Goal: Transaction & Acquisition: Purchase product/service

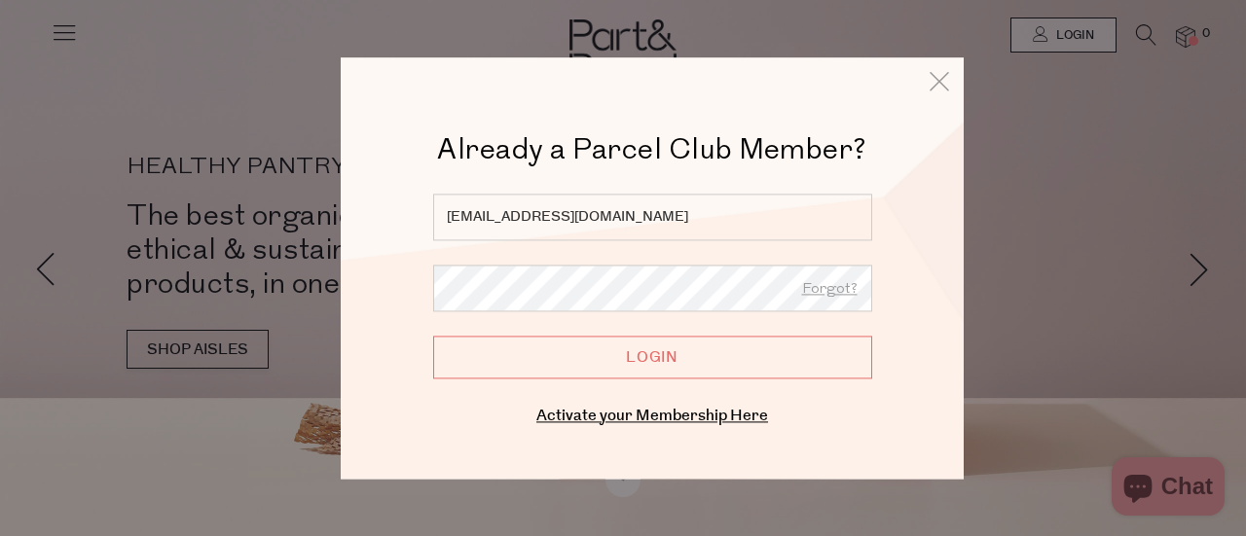
click at [433, 336] on input "Login" at bounding box center [652, 357] width 439 height 43
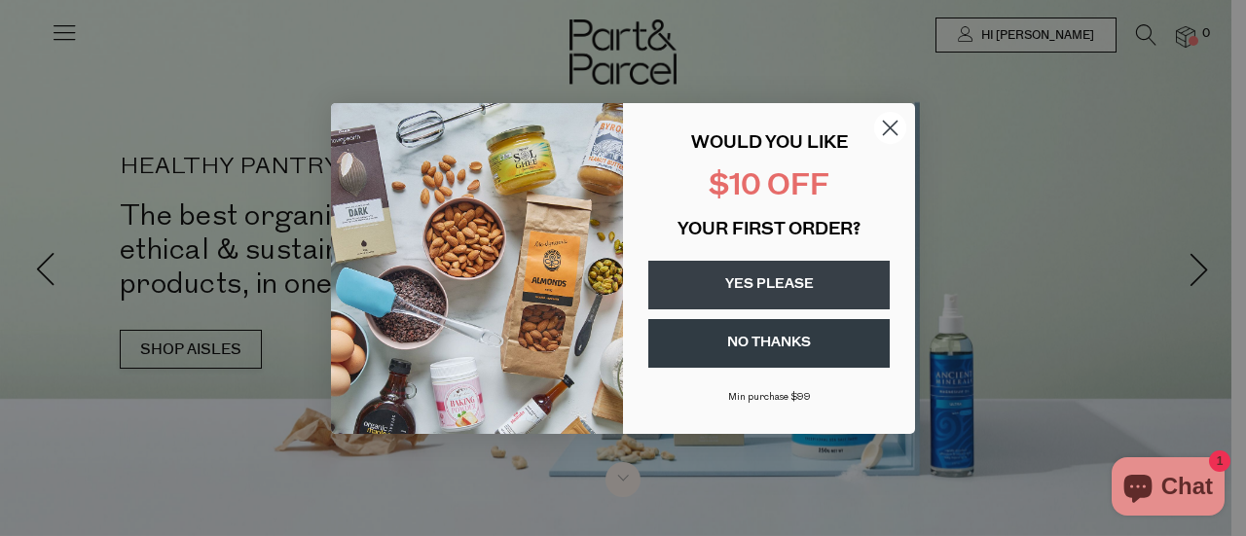
click at [776, 336] on button "NO THANKS" at bounding box center [768, 343] width 241 height 49
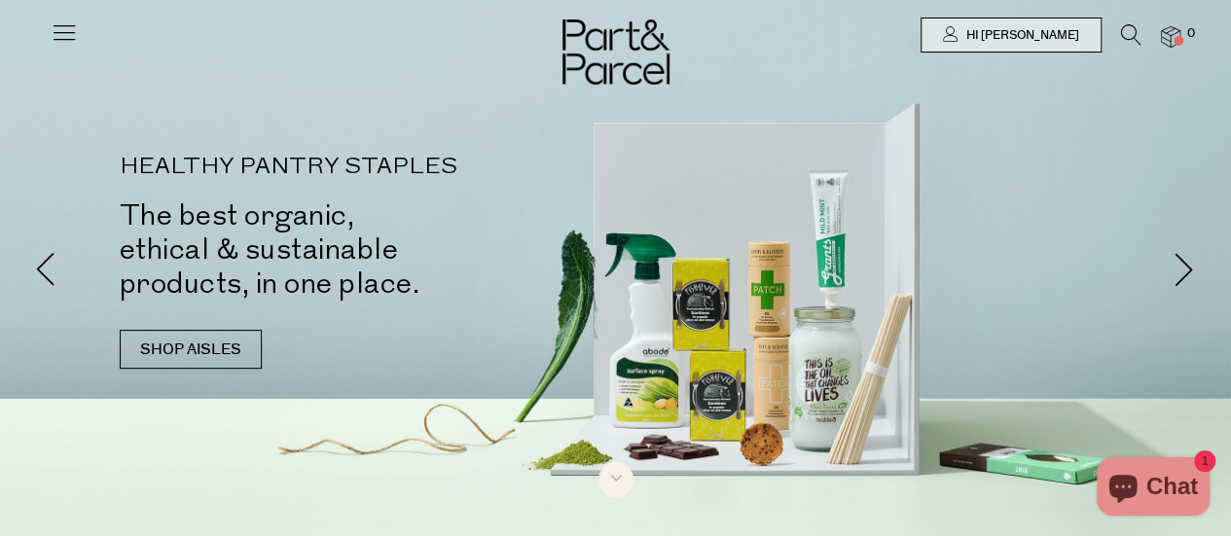
click at [66, 32] on icon at bounding box center [64, 31] width 27 height 27
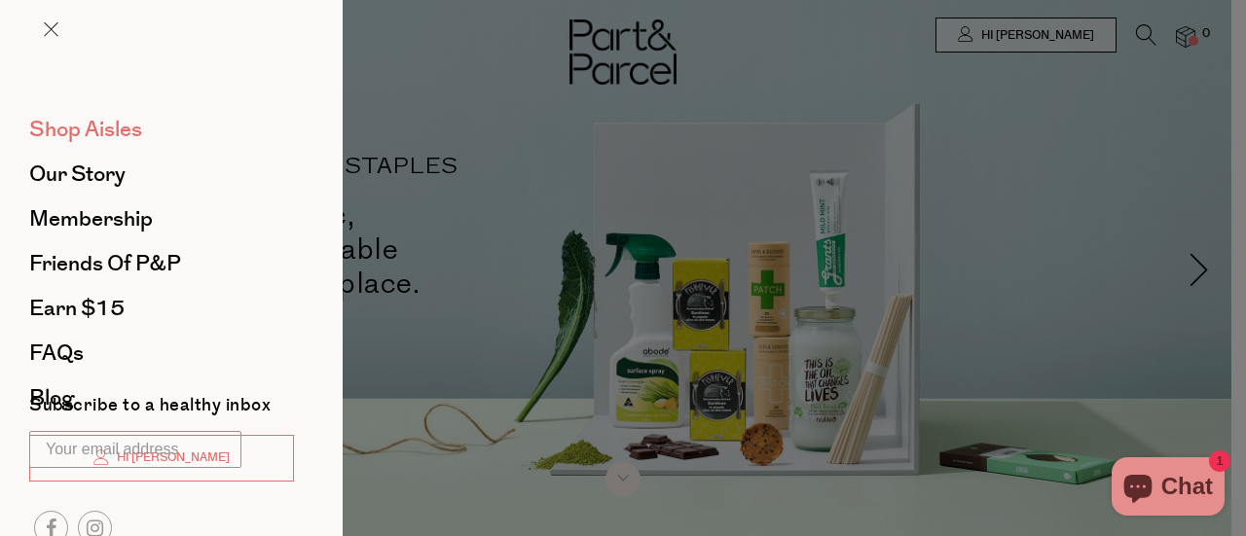
click at [70, 124] on span "Shop Aisles" at bounding box center [85, 129] width 113 height 31
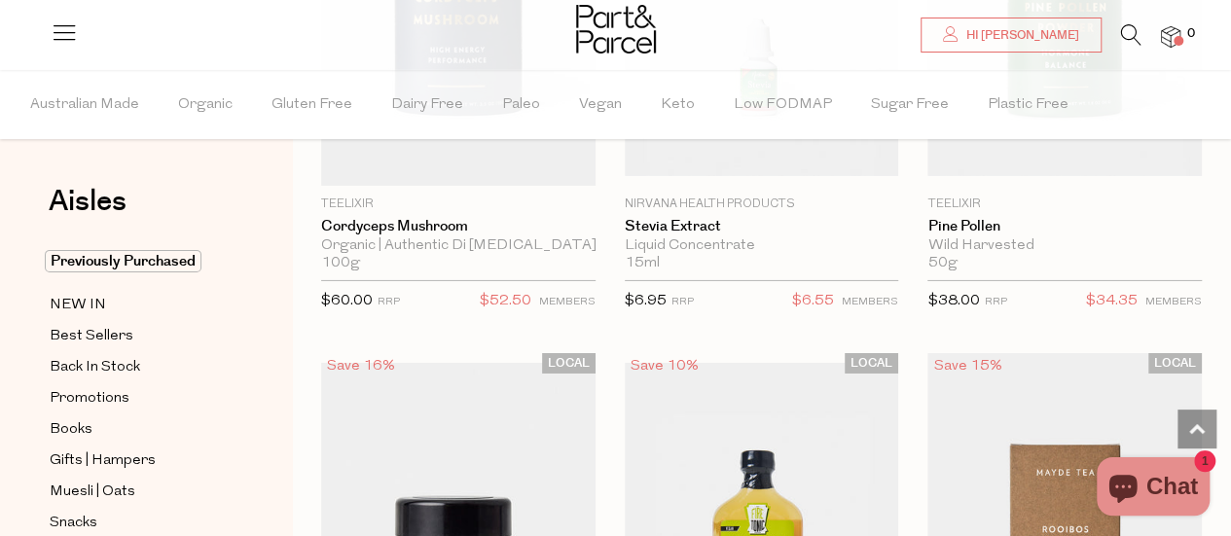
scroll to position [7006, 0]
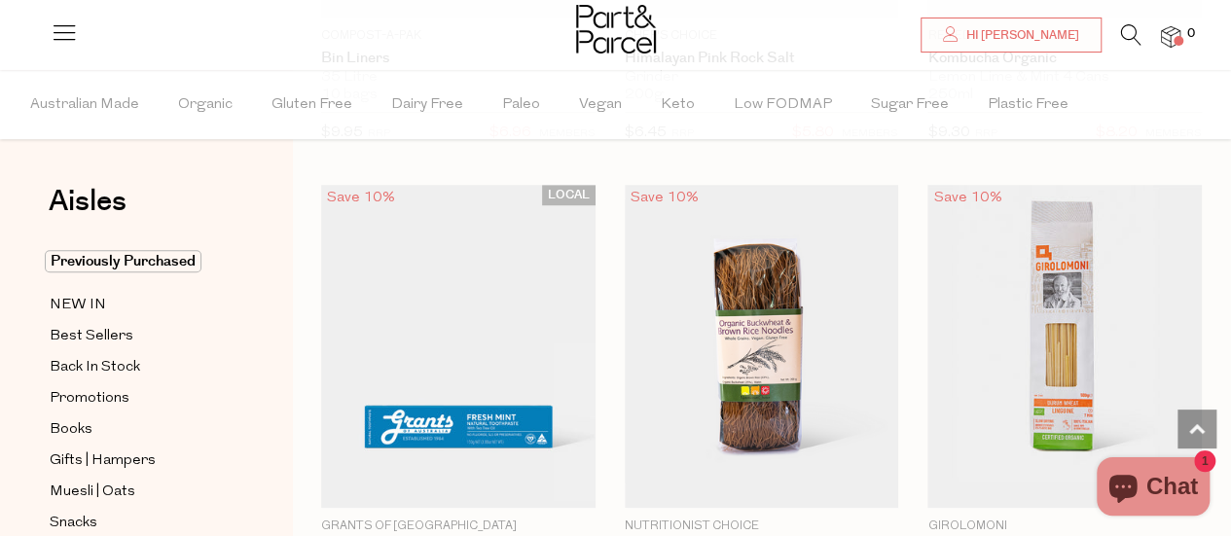
scroll to position [15361, 0]
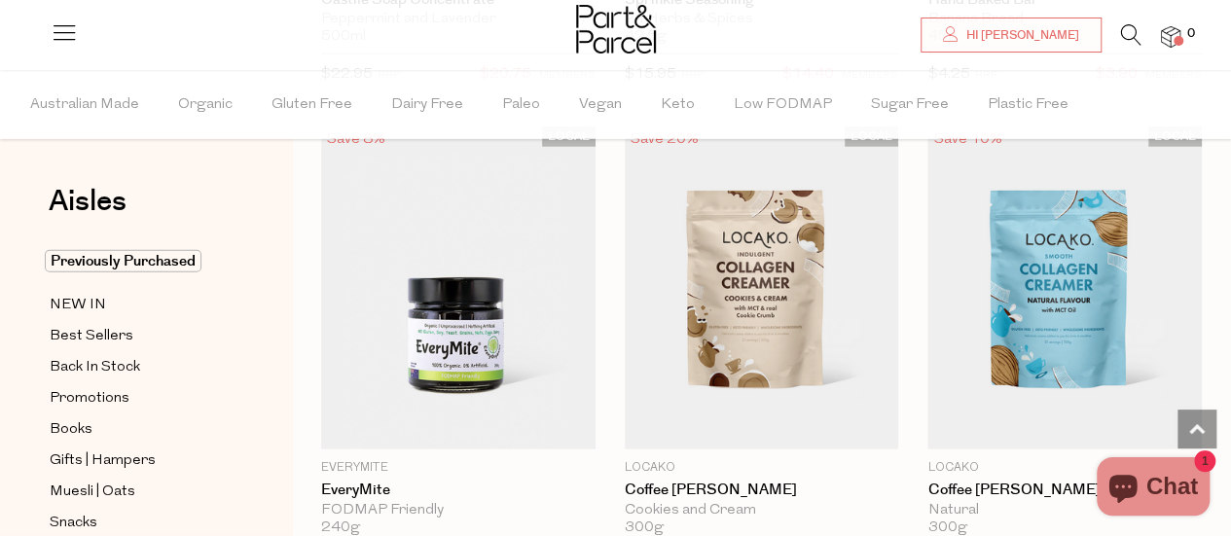
scroll to position [20814, 0]
click at [430, 429] on span "Add To Parcel" at bounding box center [458, 439] width 121 height 20
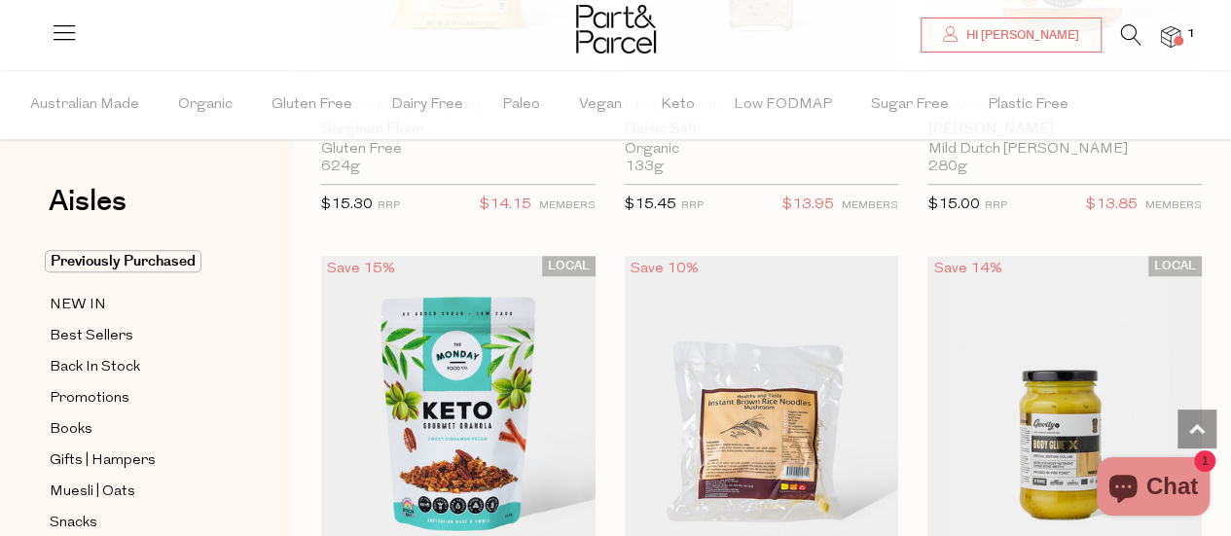
scroll to position [22653, 0]
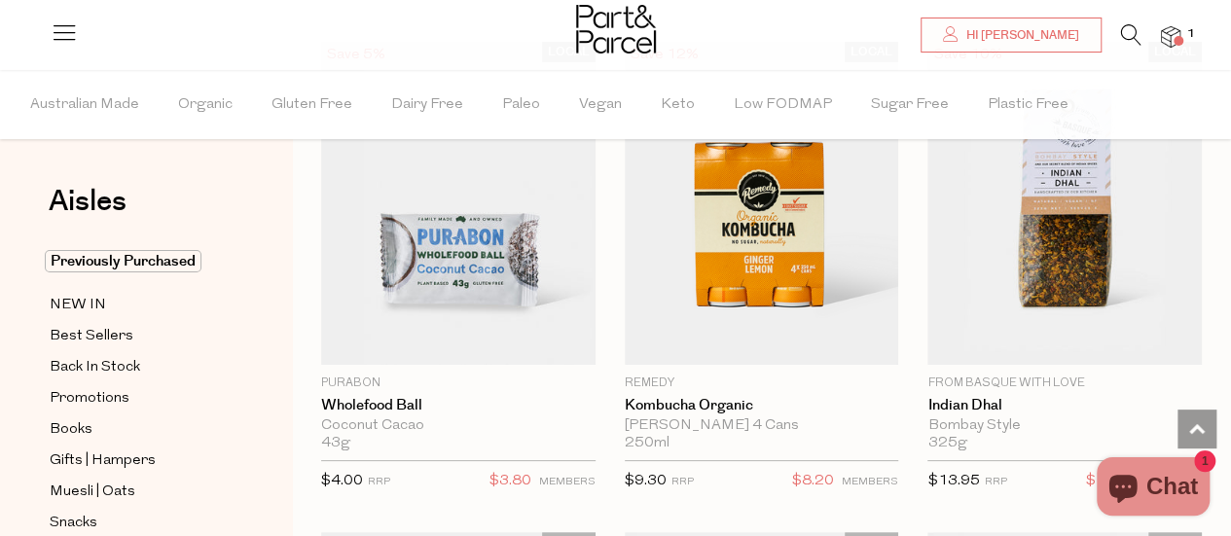
scroll to position [25854, 0]
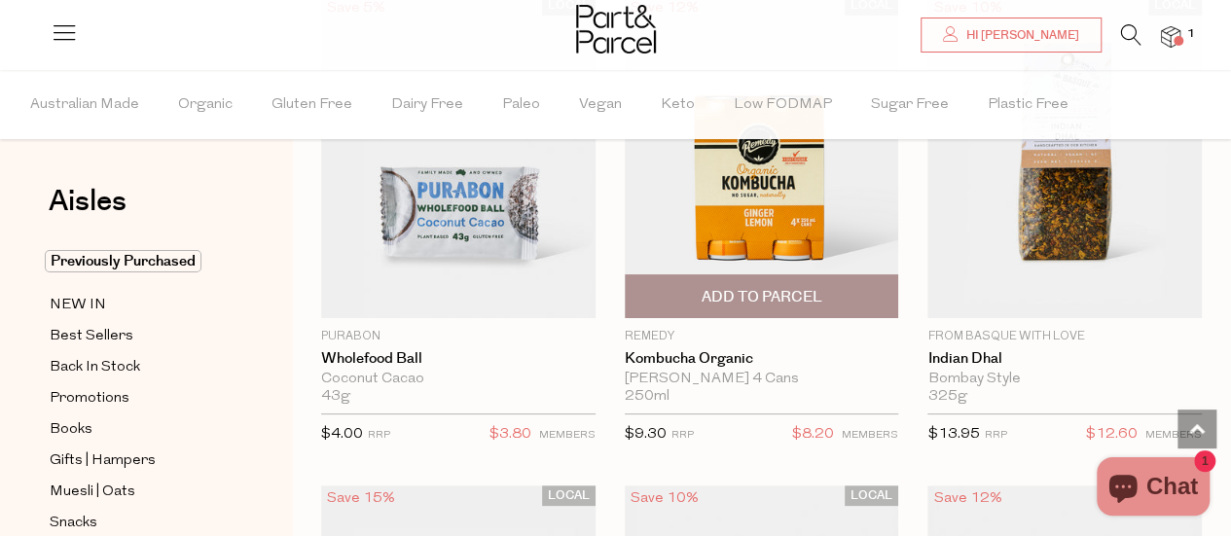
click at [691, 274] on button "Add To Parcel" at bounding box center [762, 296] width 274 height 44
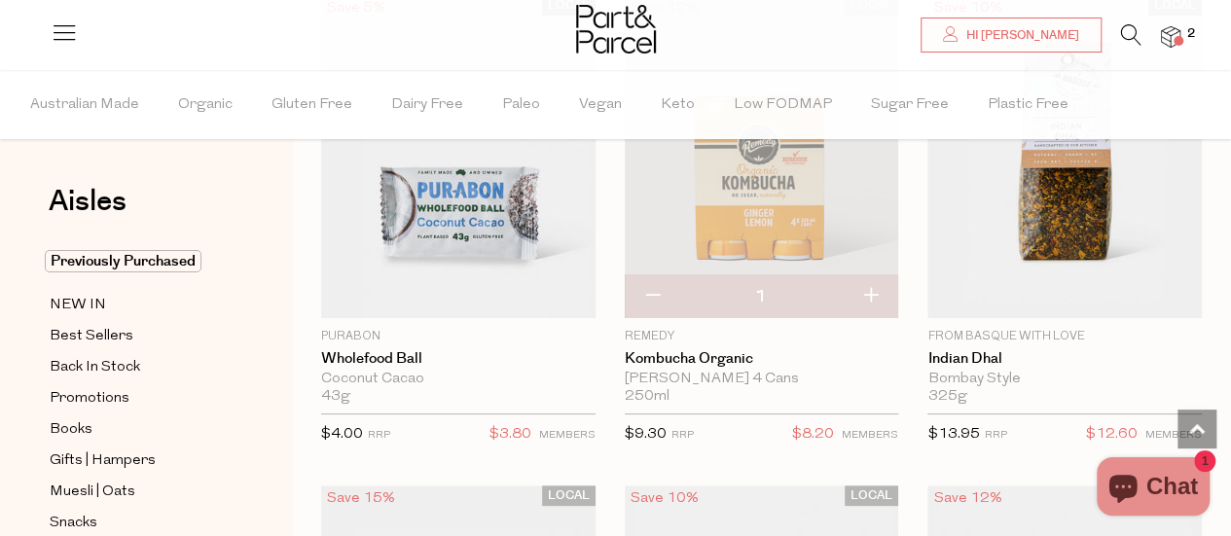
click at [866, 275] on button "button" at bounding box center [870, 296] width 55 height 43
type input "2"
click at [876, 275] on button "button" at bounding box center [870, 296] width 55 height 43
type input "3"
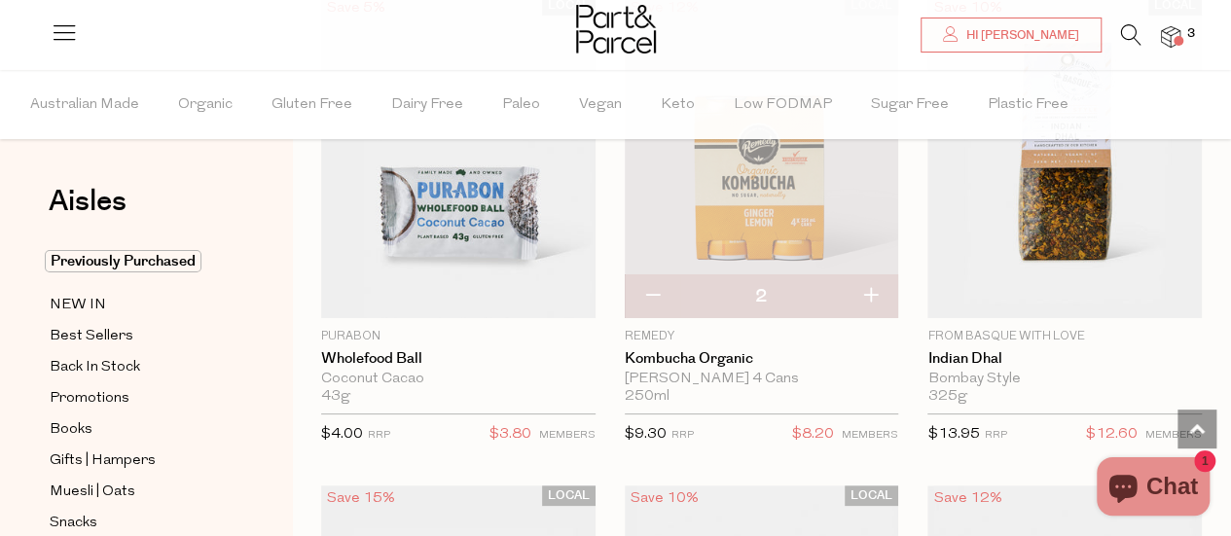
type input "3"
click at [877, 275] on button "button" at bounding box center [870, 296] width 55 height 43
type input "4"
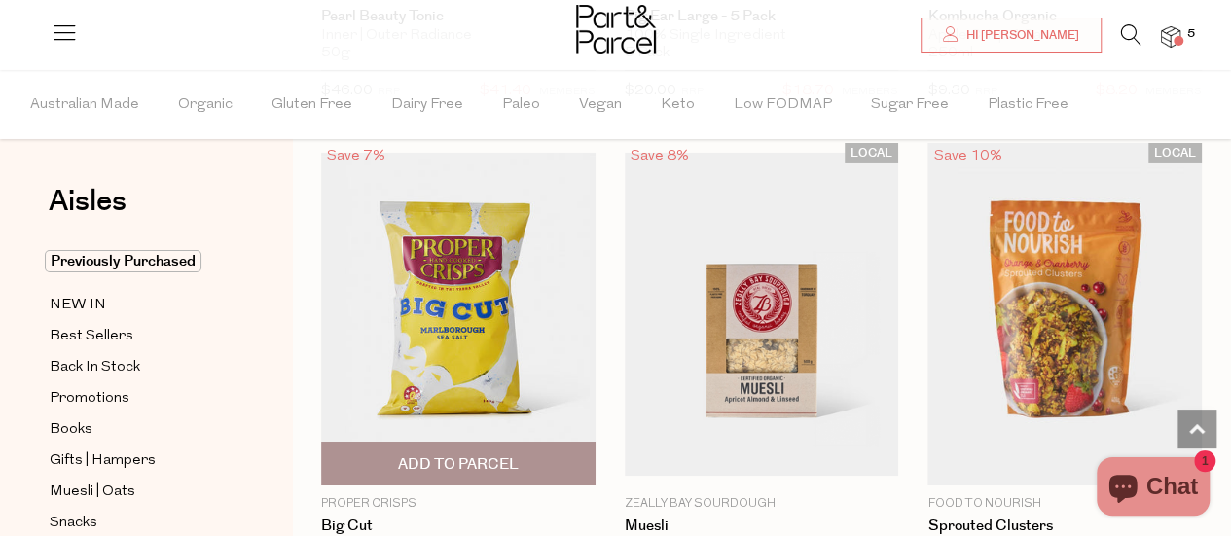
scroll to position [29143, 0]
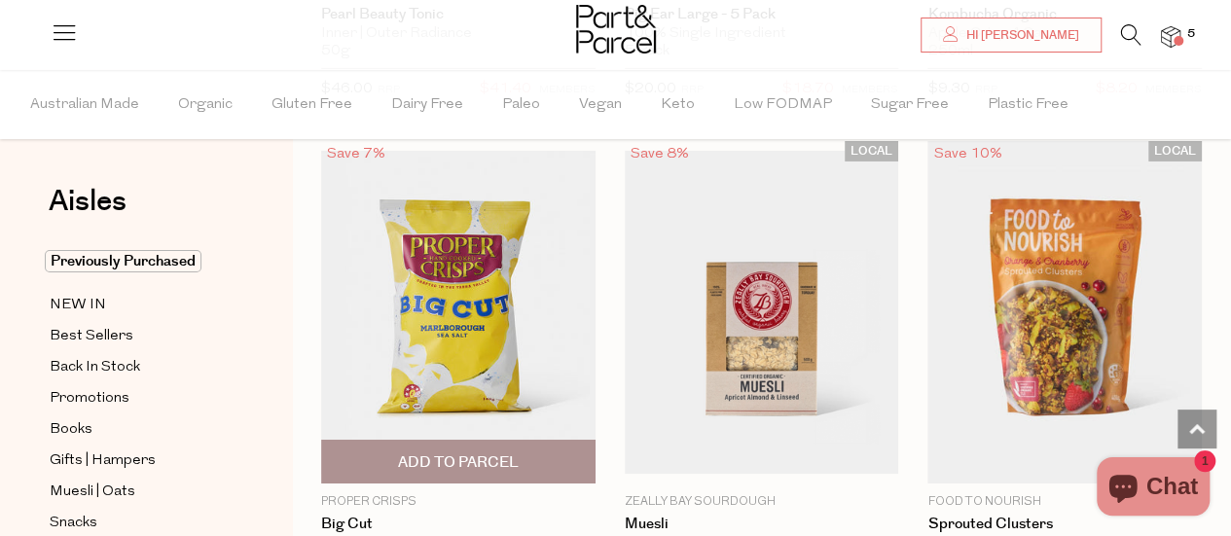
click at [496, 452] on span "Add To Parcel" at bounding box center [458, 462] width 121 height 20
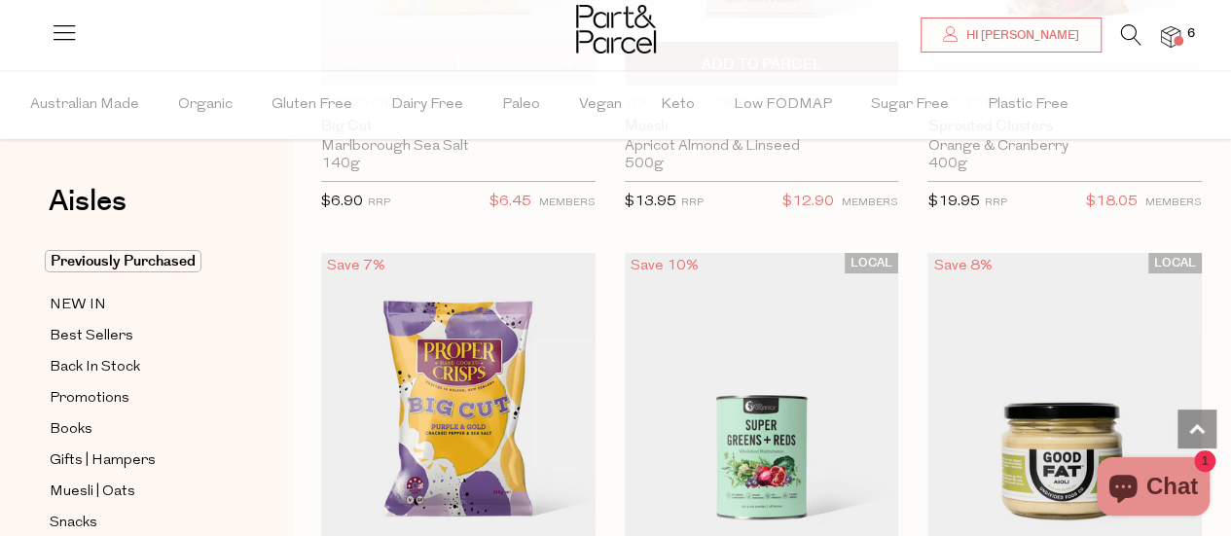
scroll to position [29542, 0]
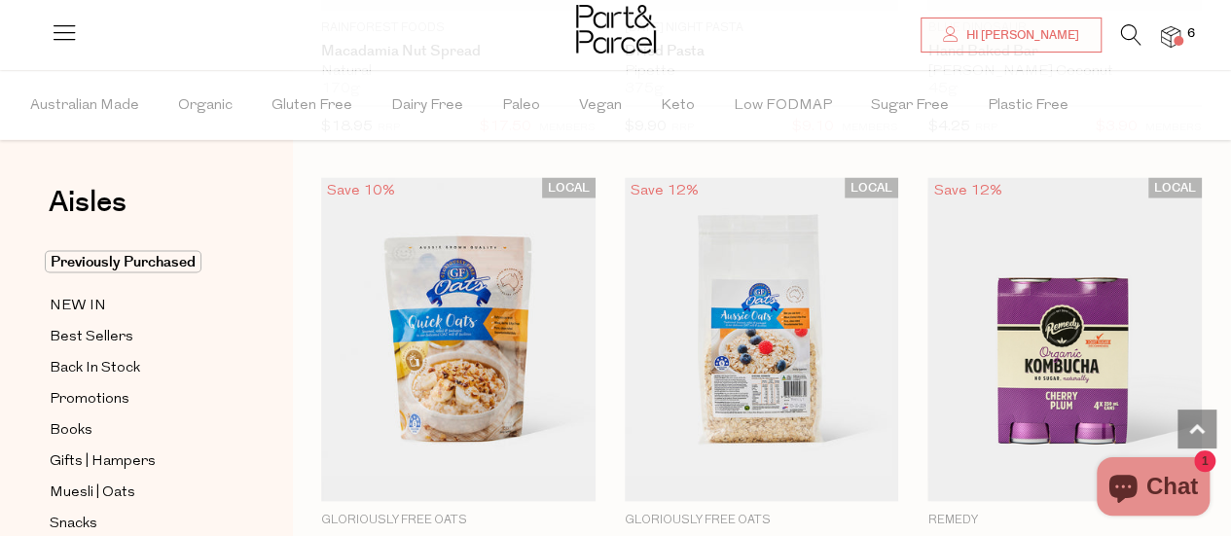
scroll to position [35006, 0]
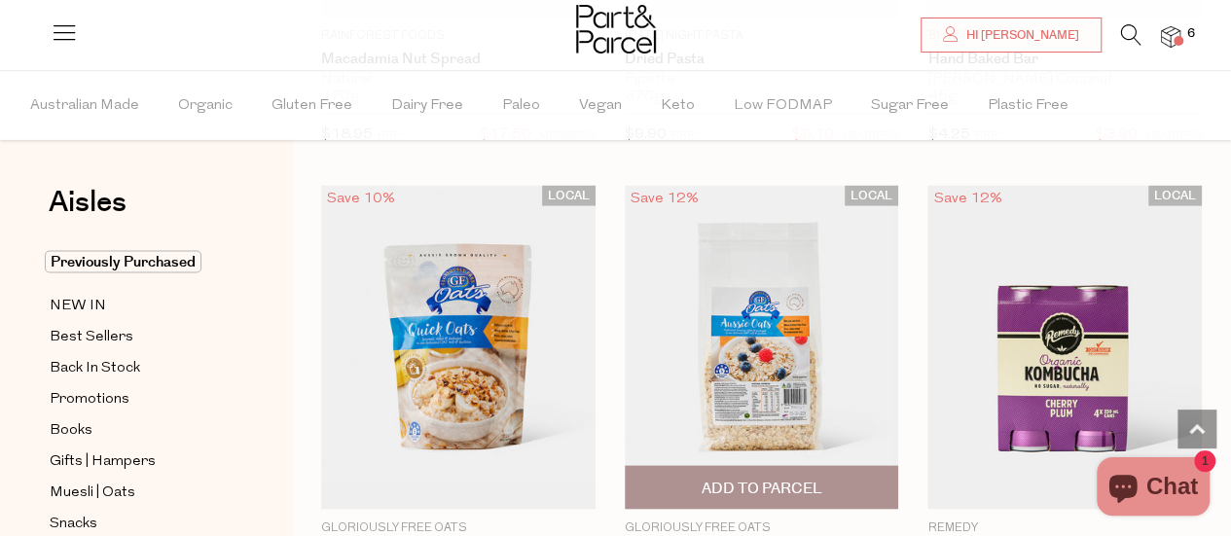
click at [800, 478] on span "Add To Parcel" at bounding box center [761, 488] width 121 height 20
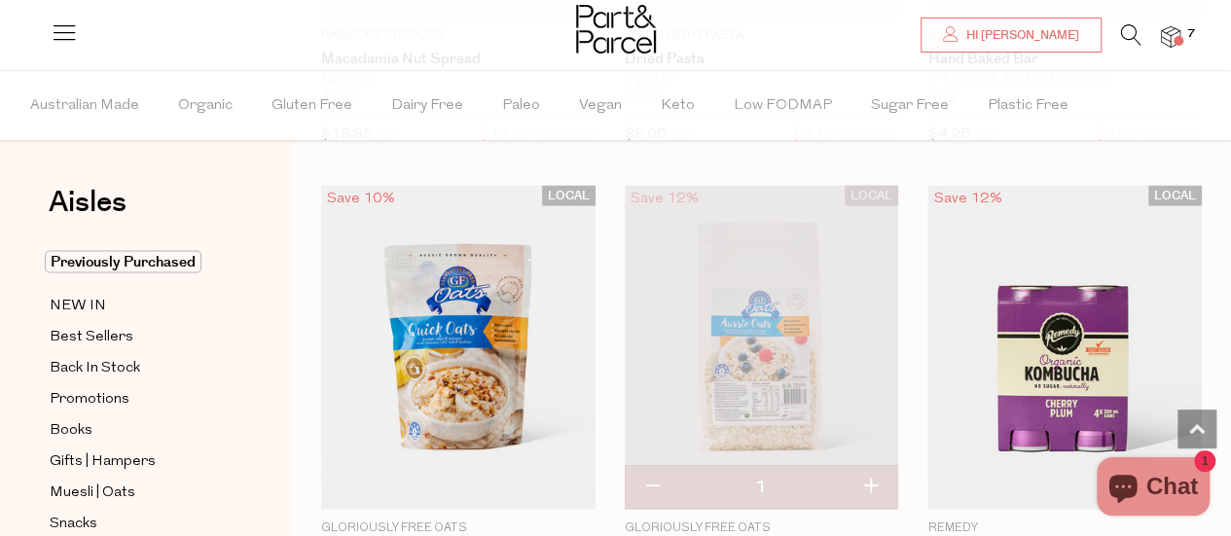
click at [870, 465] on button "button" at bounding box center [870, 486] width 55 height 43
type input "2"
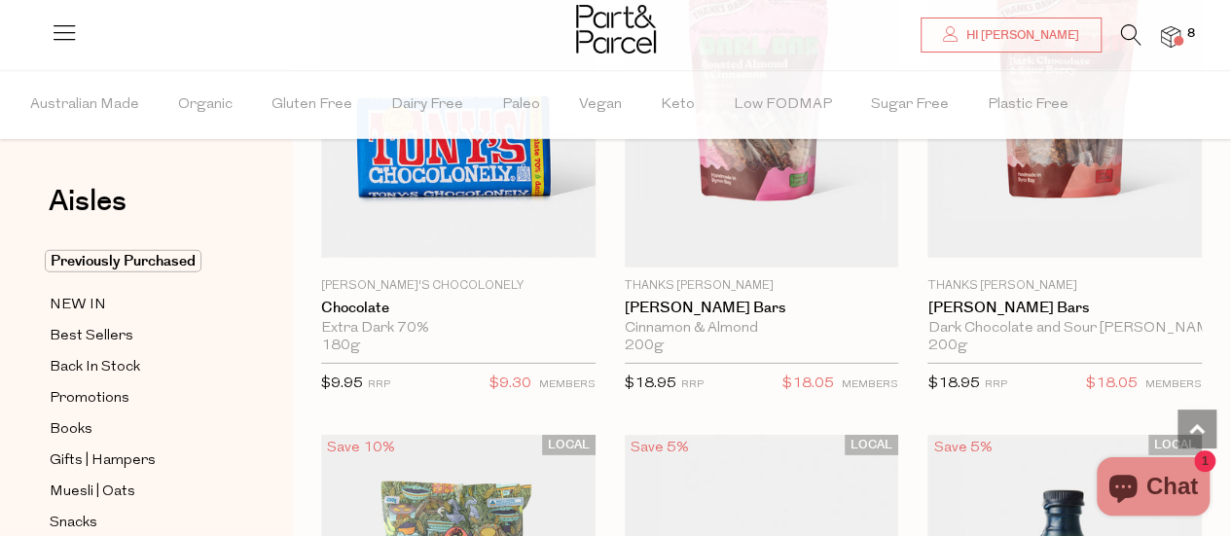
scroll to position [39695, 0]
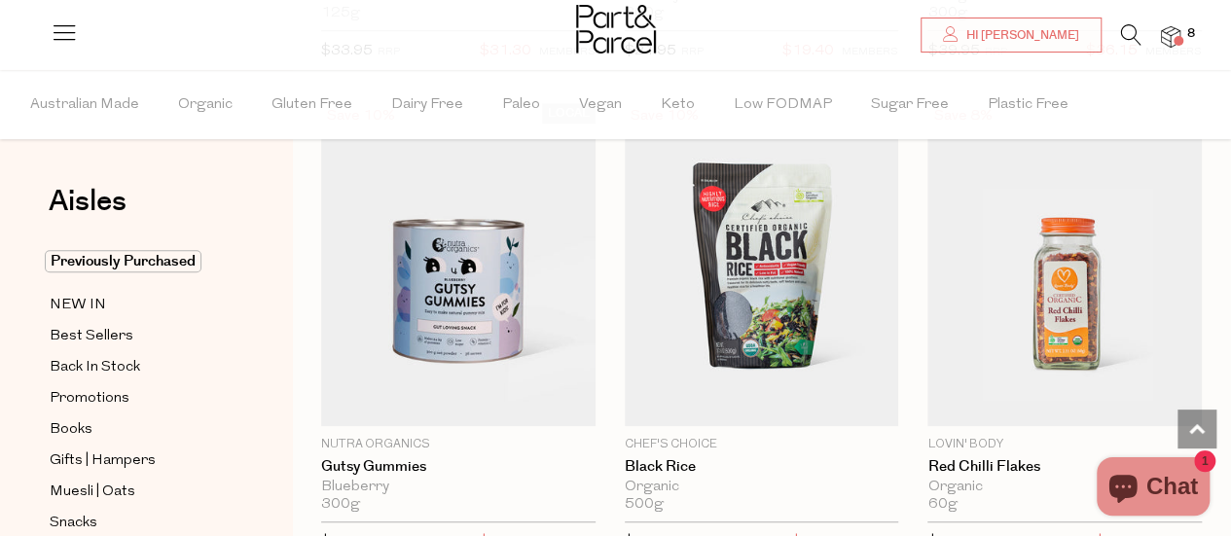
scroll to position [41349, 0]
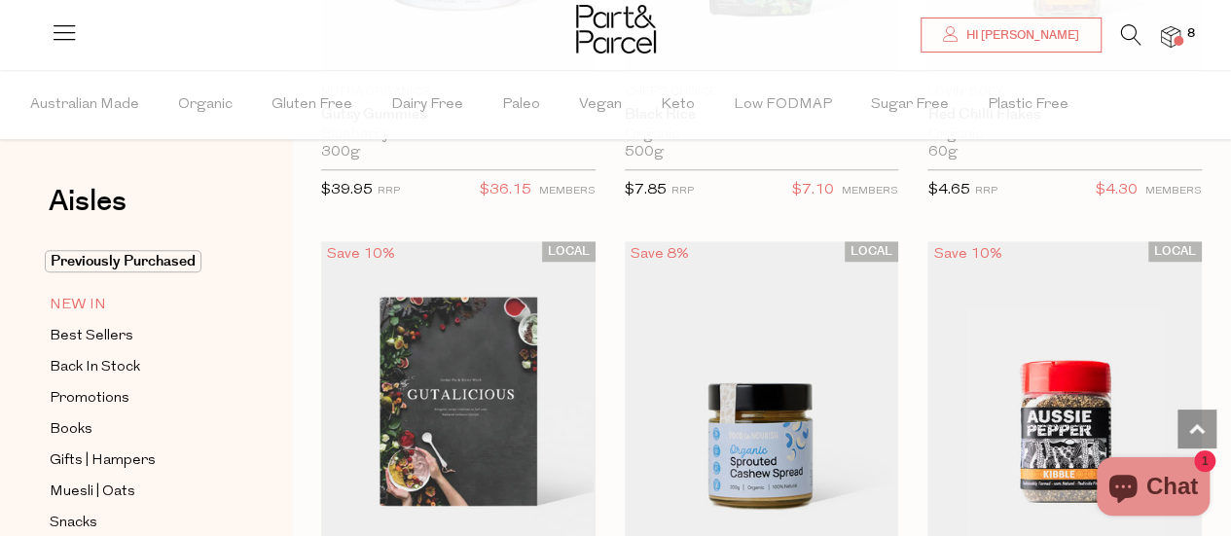
click at [81, 304] on span "NEW IN" at bounding box center [78, 305] width 56 height 23
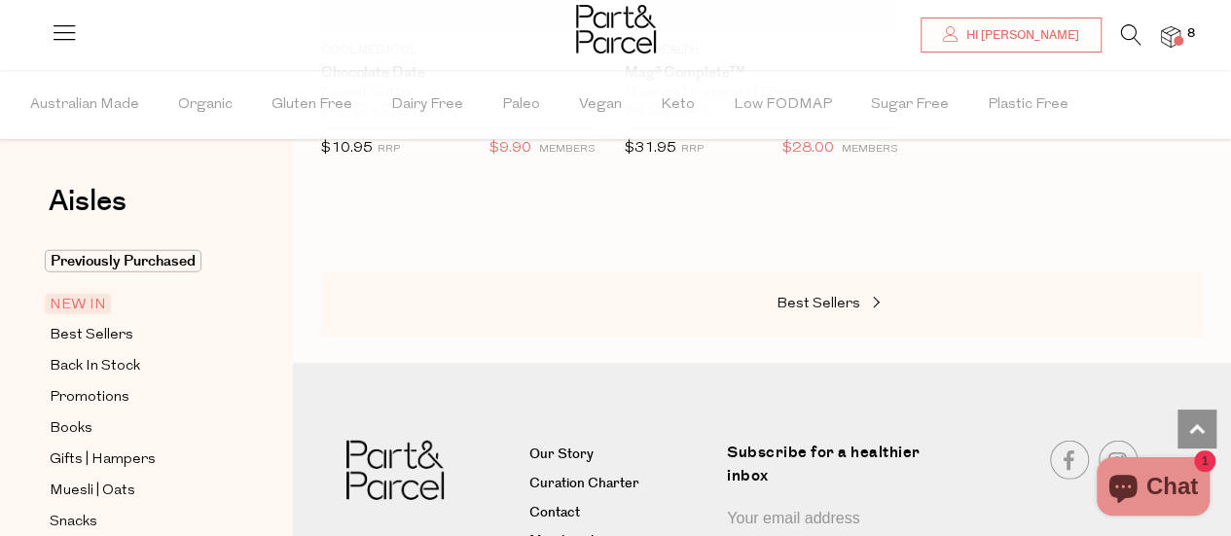
scroll to position [2593, 0]
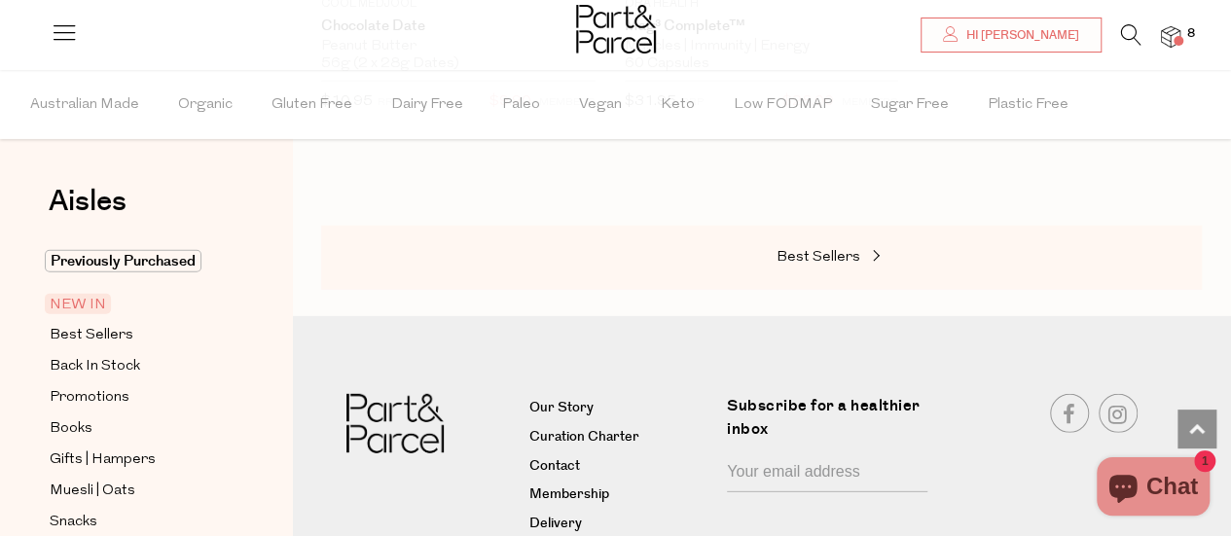
click at [1124, 30] on icon at bounding box center [1131, 34] width 20 height 21
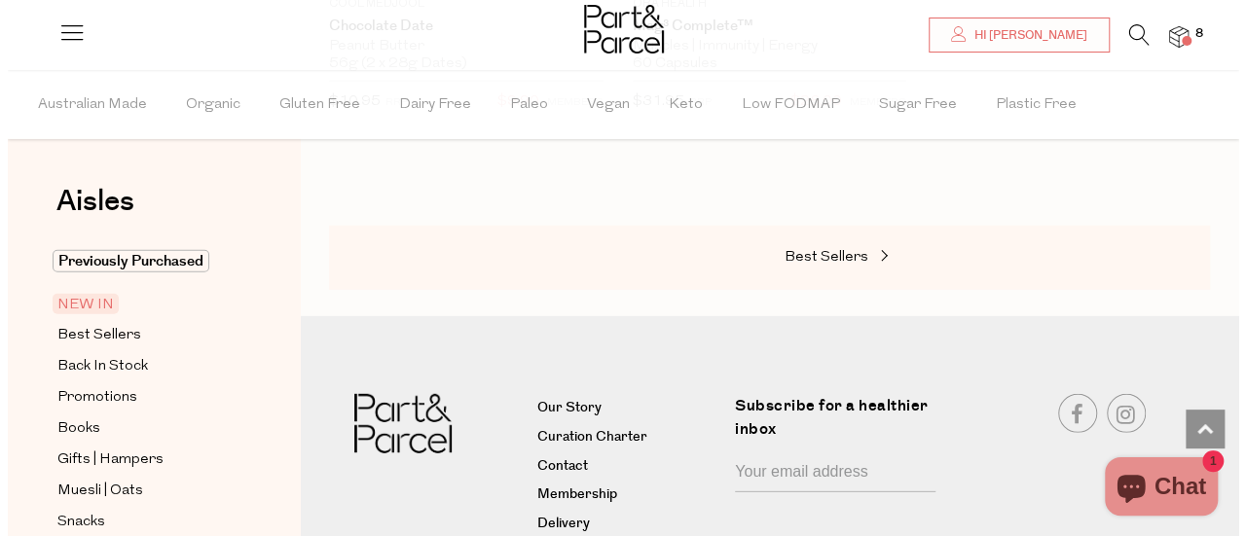
scroll to position [2623, 0]
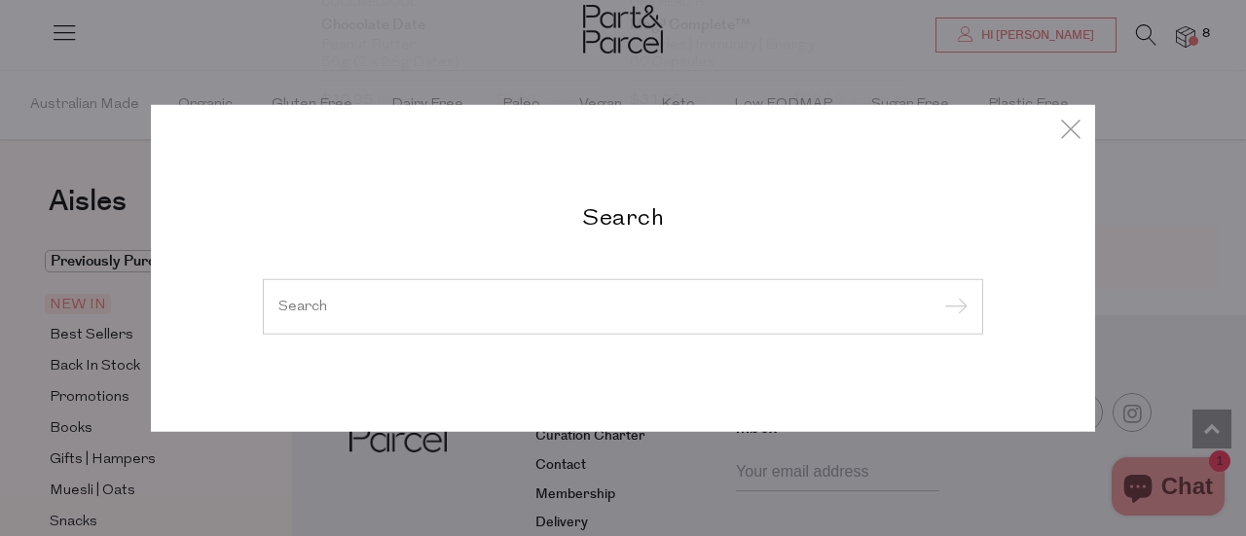
type input "s"
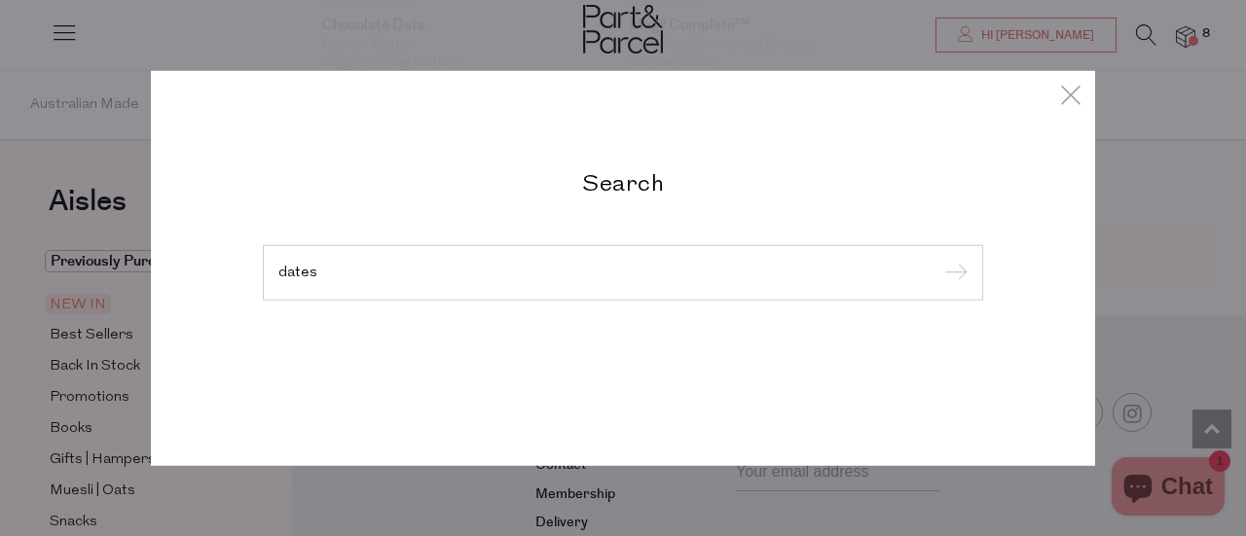
type input "dates"
click at [938, 259] on input "submit" at bounding box center [952, 273] width 29 height 29
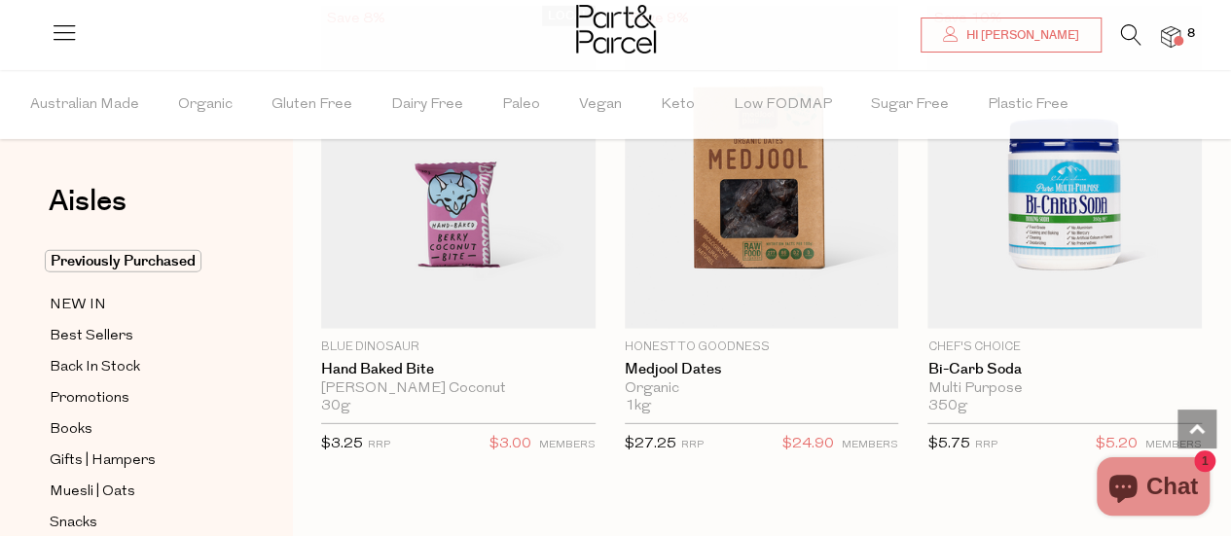
scroll to position [2666, 0]
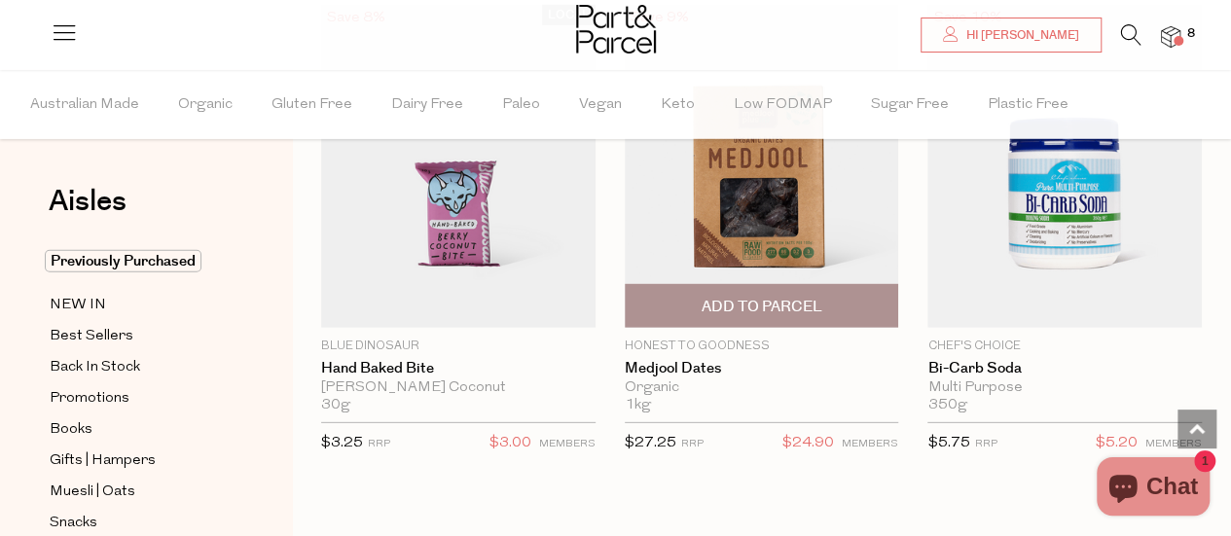
click at [802, 298] on span "Add To Parcel" at bounding box center [761, 307] width 121 height 20
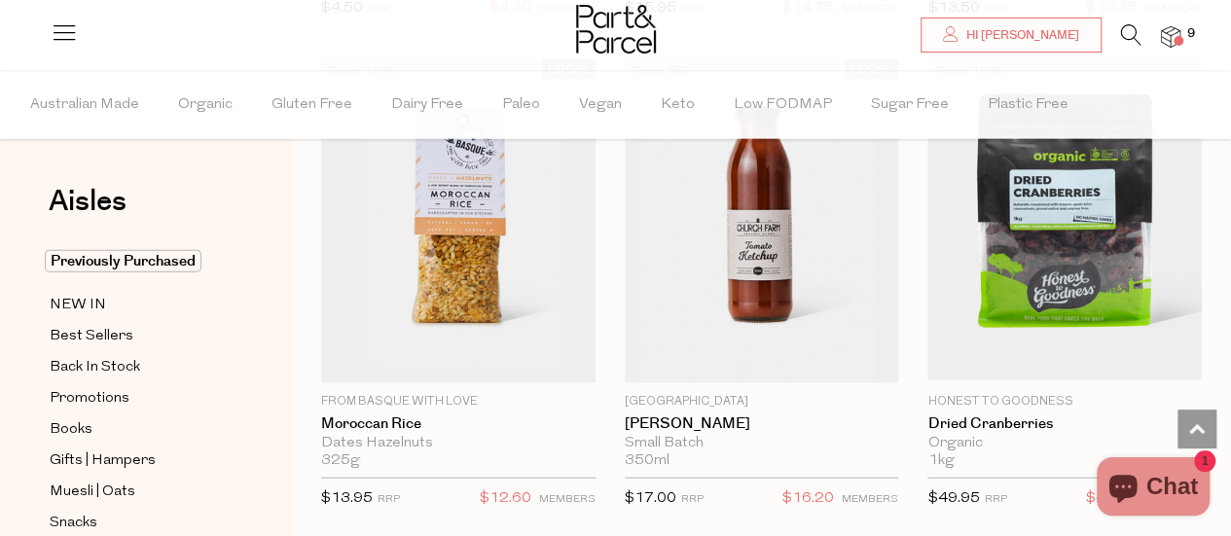
scroll to position [1954, 0]
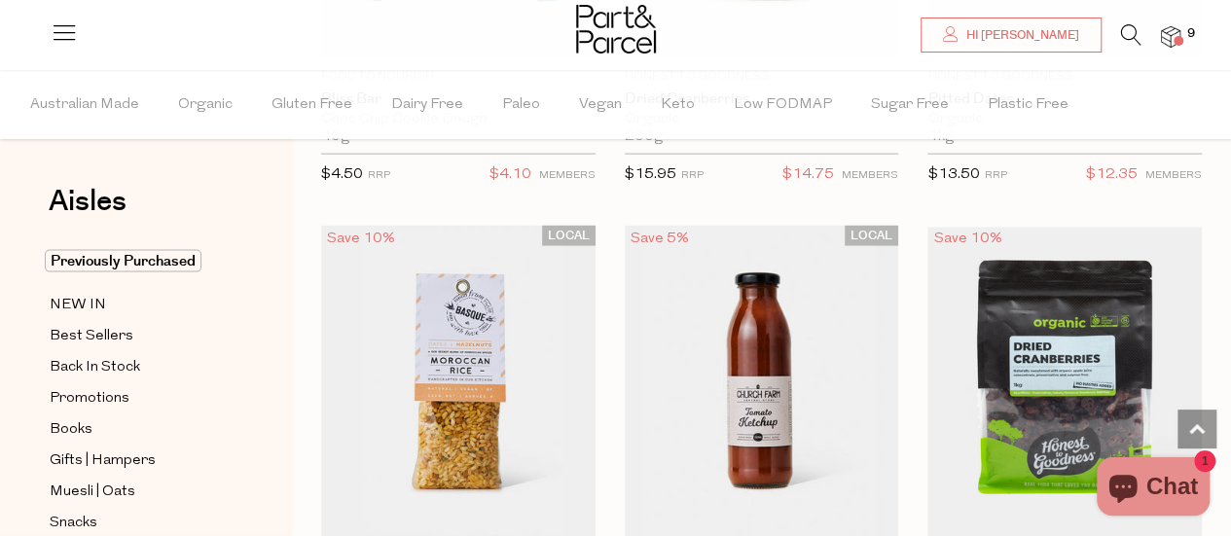
click at [1123, 25] on icon at bounding box center [1131, 34] width 20 height 21
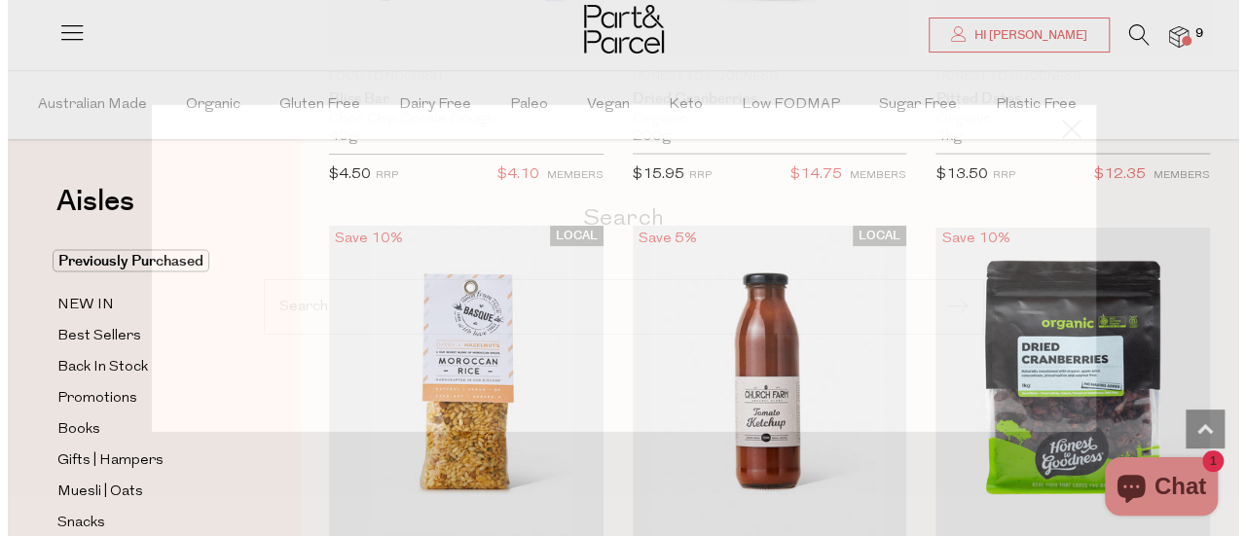
scroll to position [1971, 0]
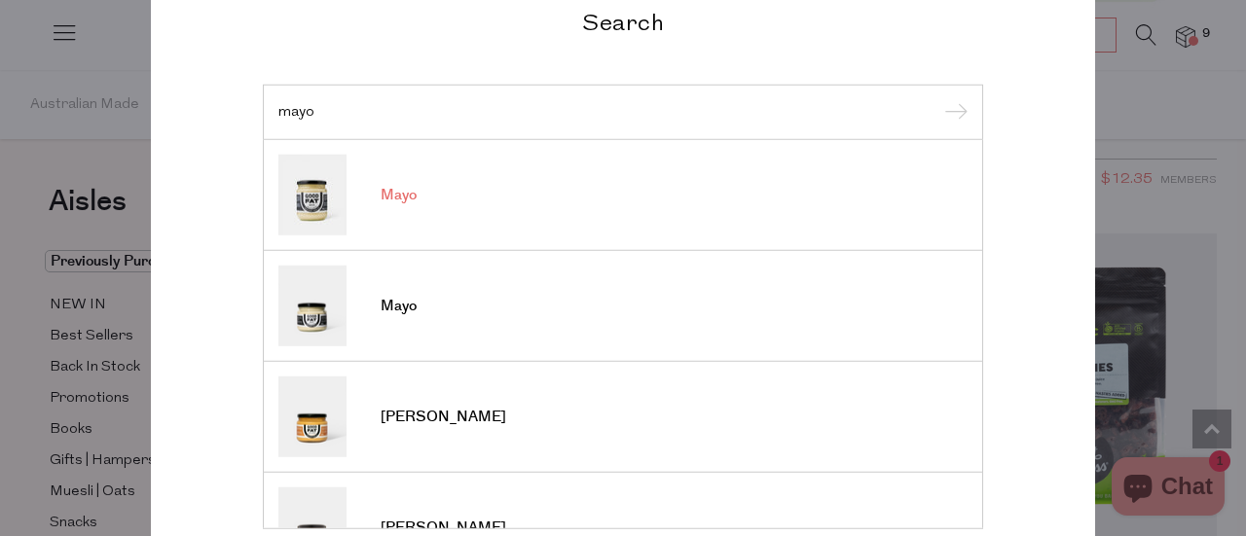
type input "mayo"
click at [432, 199] on link "Mayo" at bounding box center [622, 195] width 689 height 81
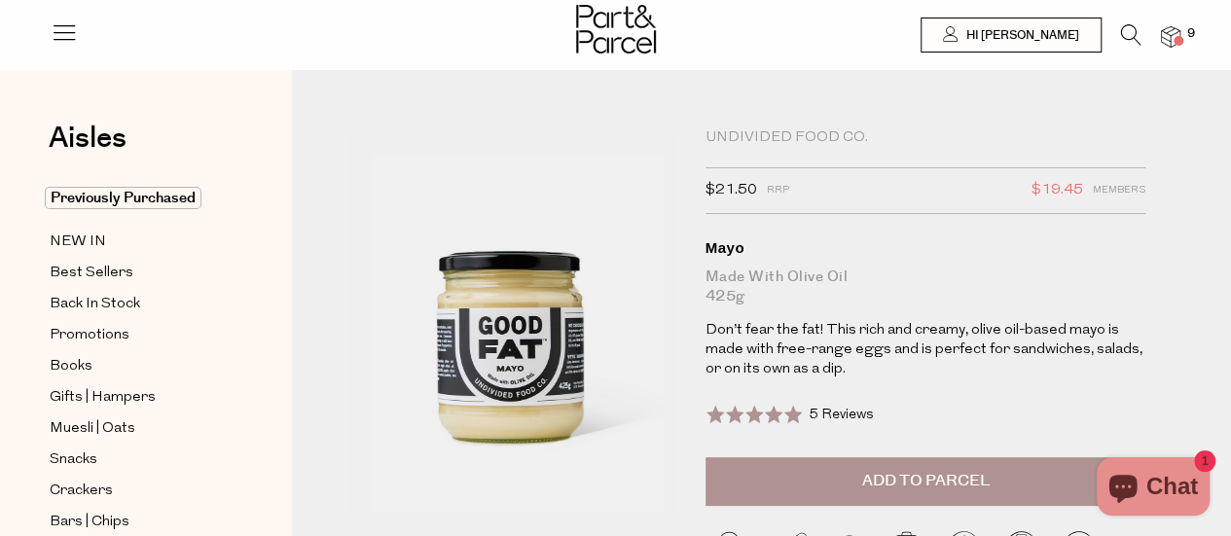
click at [865, 473] on span "Add to Parcel" at bounding box center [924, 481] width 127 height 22
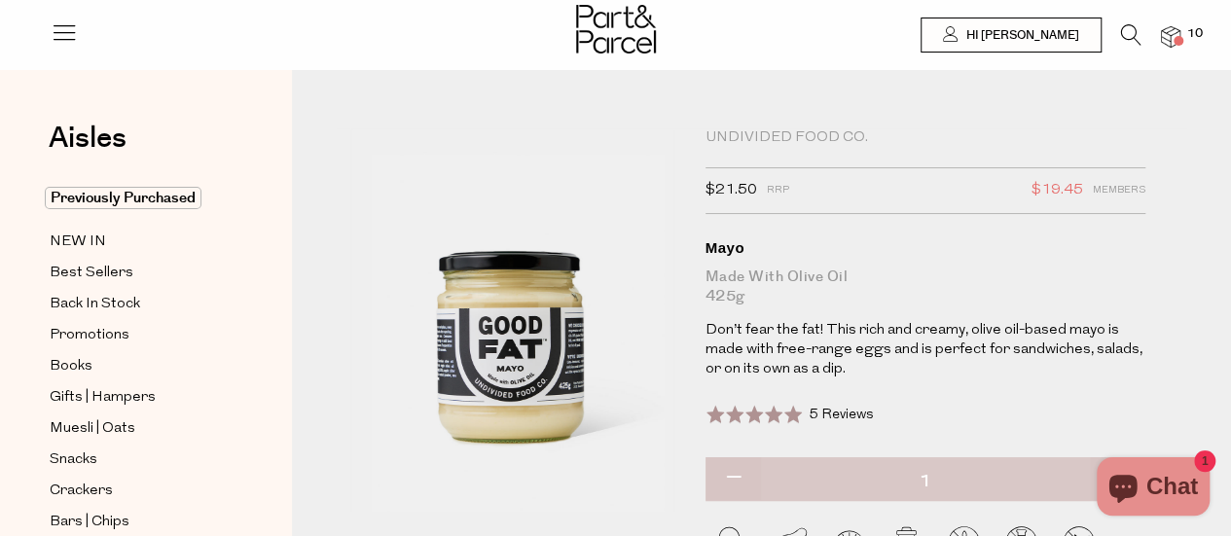
click at [1122, 26] on icon at bounding box center [1131, 34] width 20 height 21
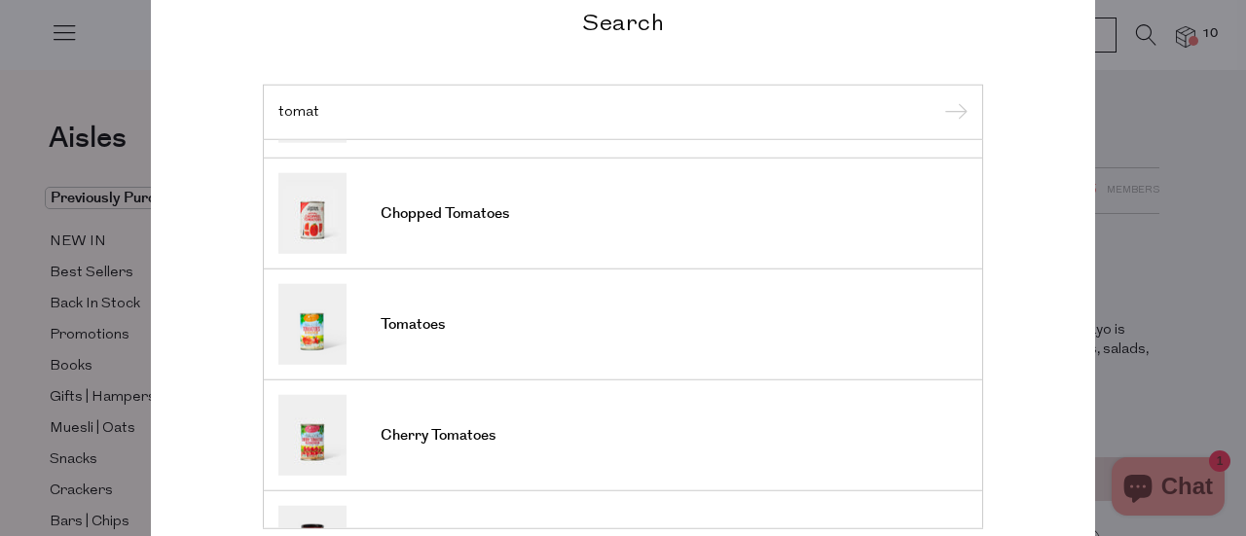
scroll to position [541, 0]
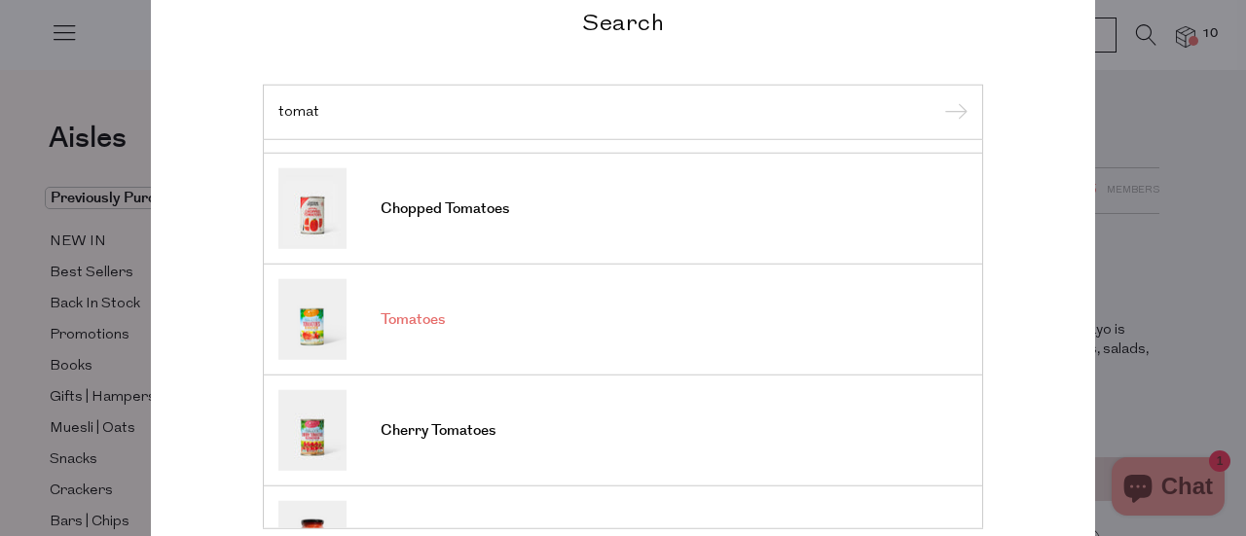
type input "tomat"
click at [414, 315] on span "Tomatoes" at bounding box center [412, 319] width 64 height 19
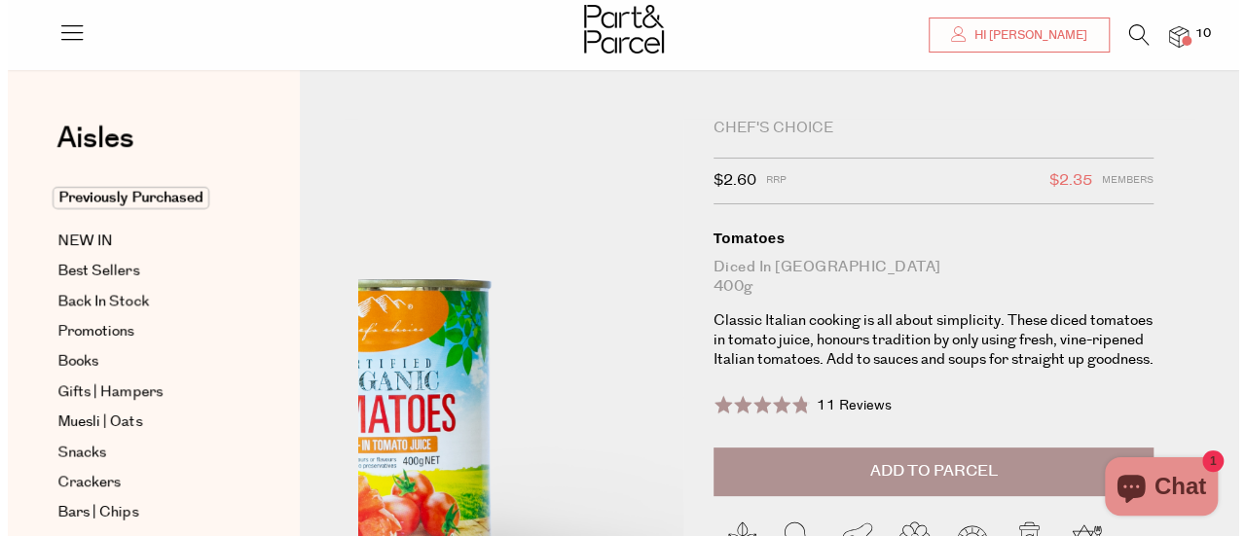
scroll to position [126, 0]
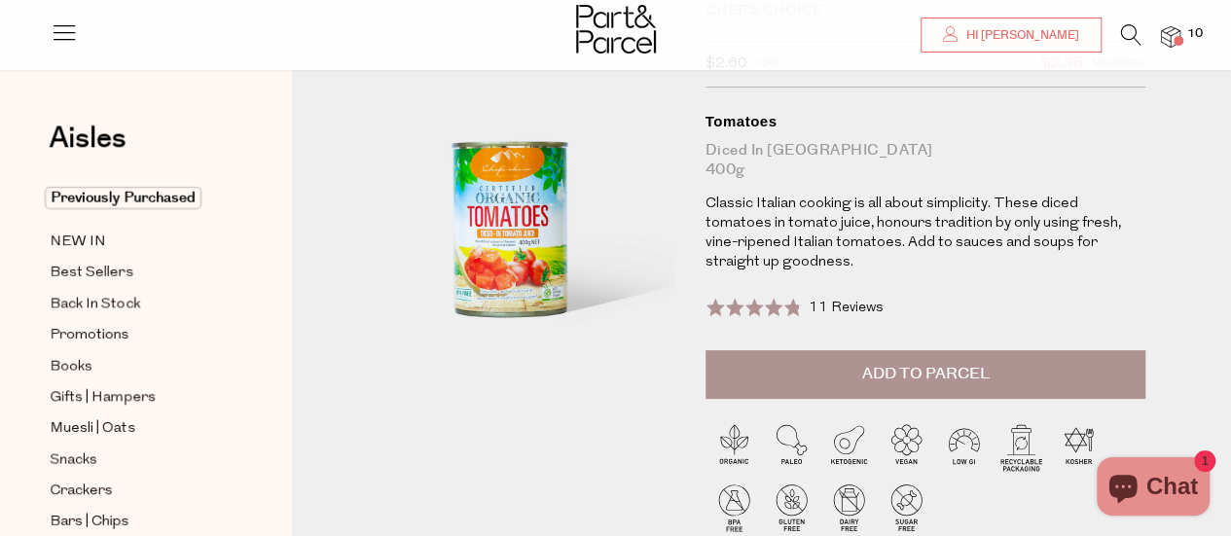
click at [889, 363] on span "Add to Parcel" at bounding box center [924, 374] width 127 height 22
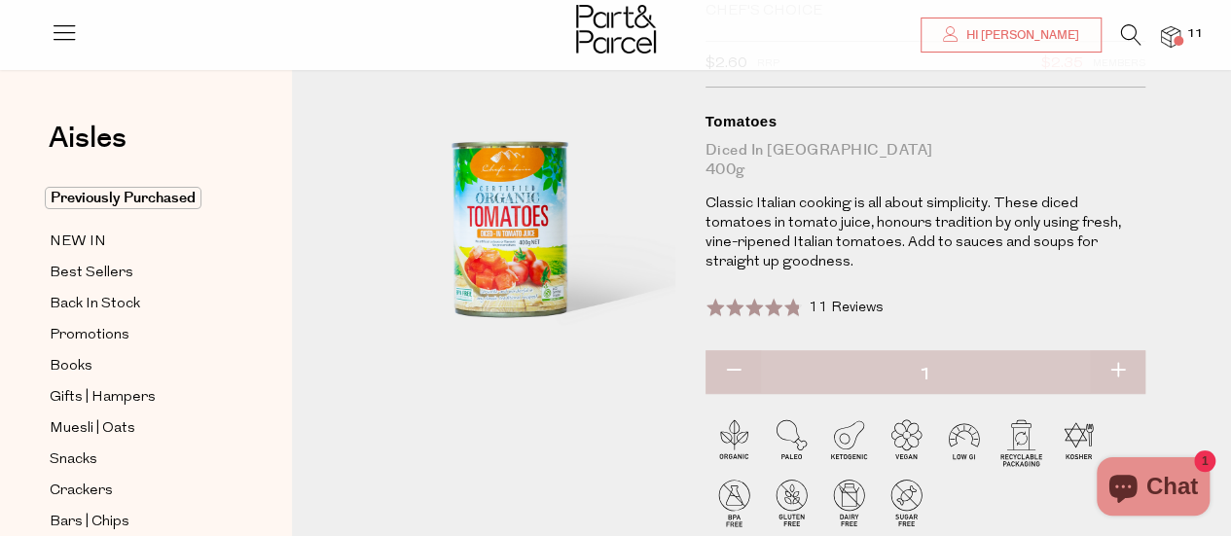
click at [1117, 350] on button "button" at bounding box center [1117, 371] width 55 height 43
type input "2"
click at [1117, 350] on button "button" at bounding box center [1117, 371] width 55 height 43
type input "3"
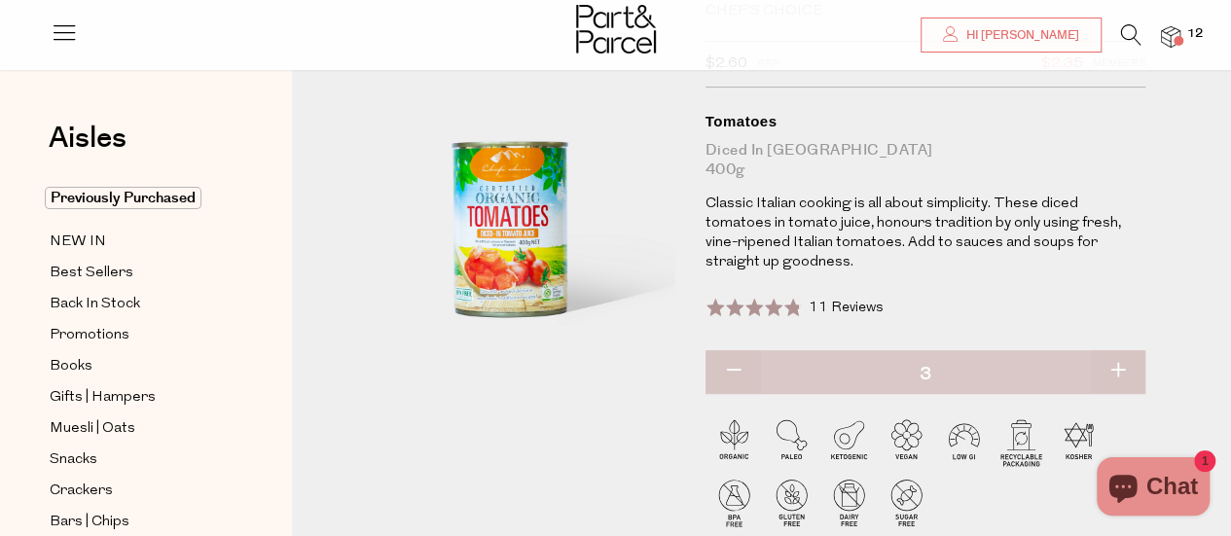
type input "3"
click at [1121, 354] on button "button" at bounding box center [1117, 371] width 55 height 43
type input "4"
click at [1128, 36] on icon at bounding box center [1131, 34] width 20 height 21
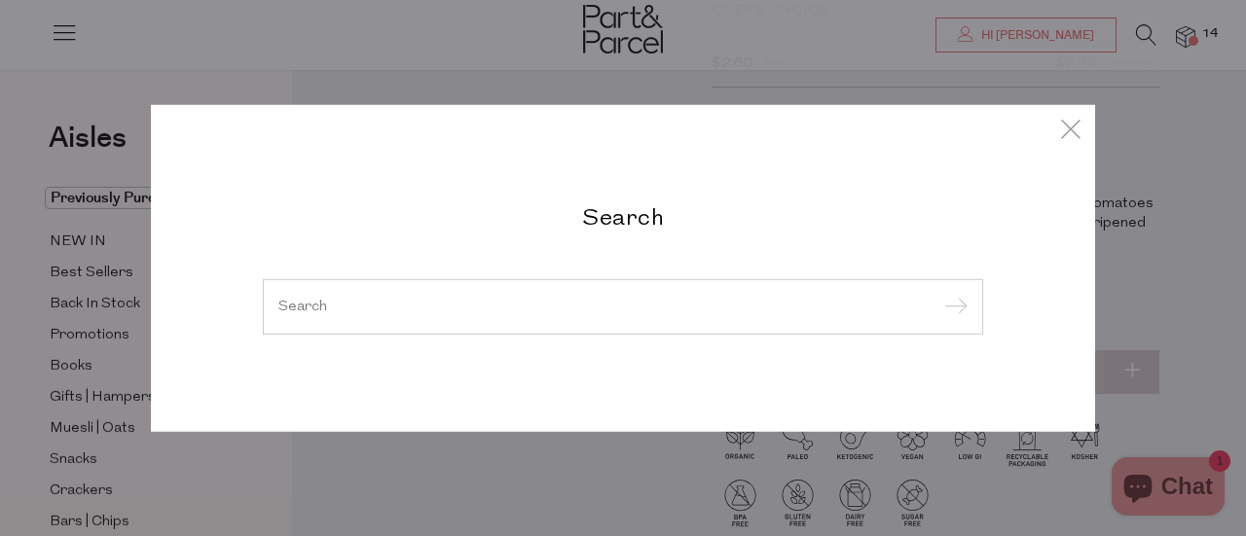
click at [463, 307] on input "search" at bounding box center [622, 306] width 689 height 15
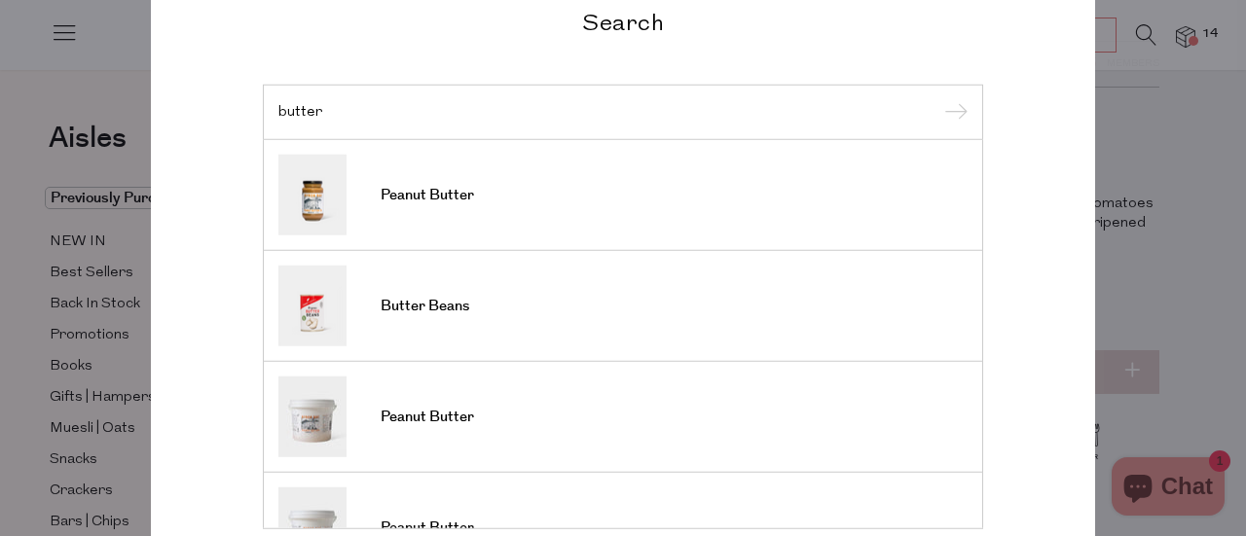
type input "butter"
click at [463, 307] on link "Butter Beans" at bounding box center [622, 306] width 689 height 81
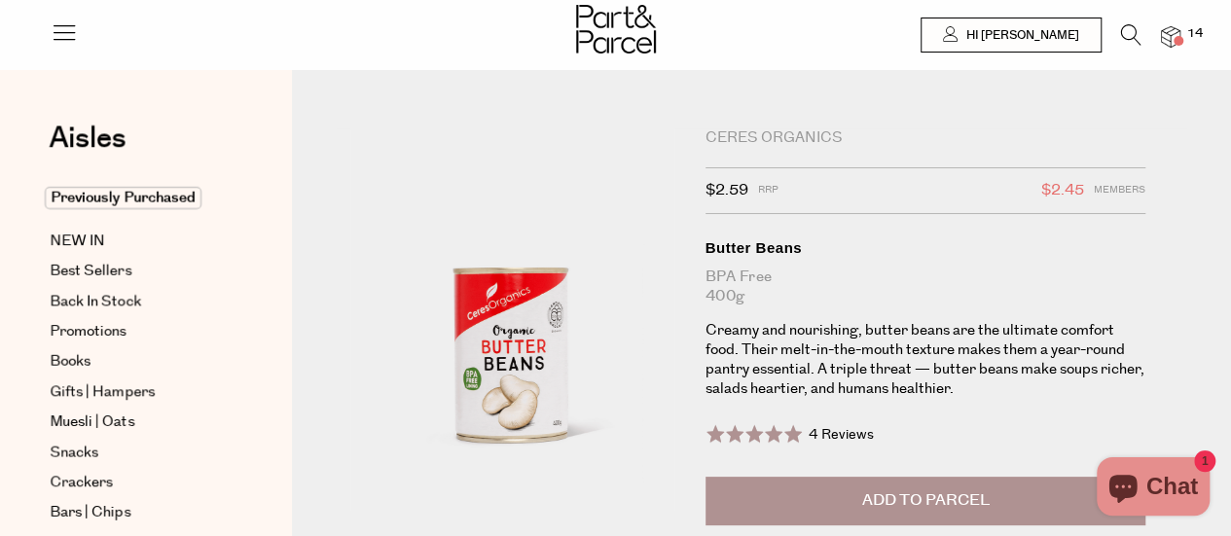
click at [951, 501] on span "Add to Parcel" at bounding box center [924, 500] width 127 height 22
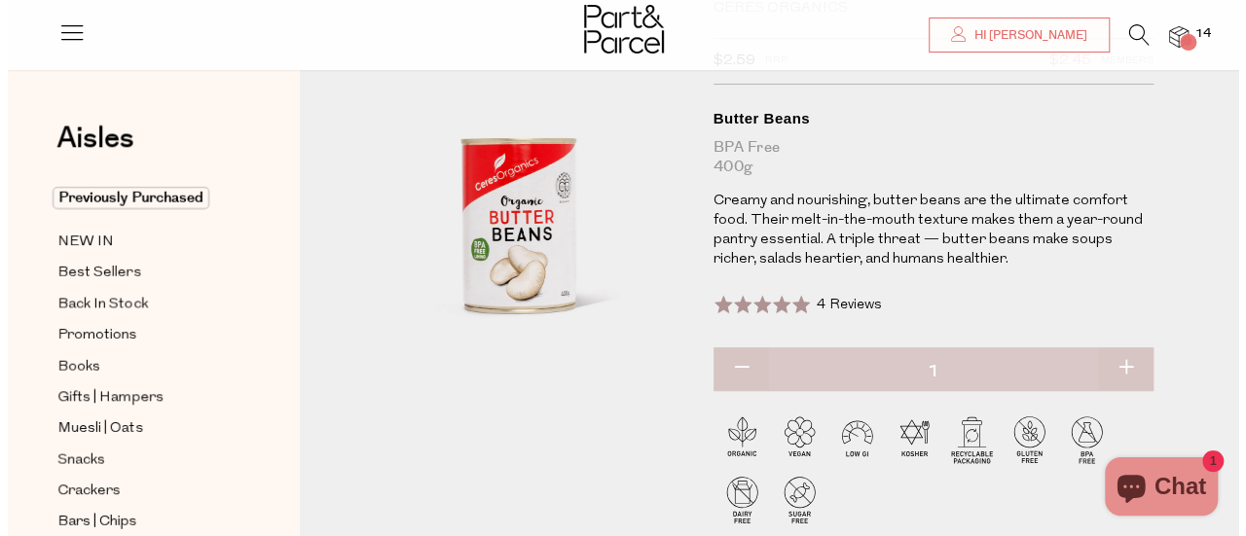
scroll to position [130, 0]
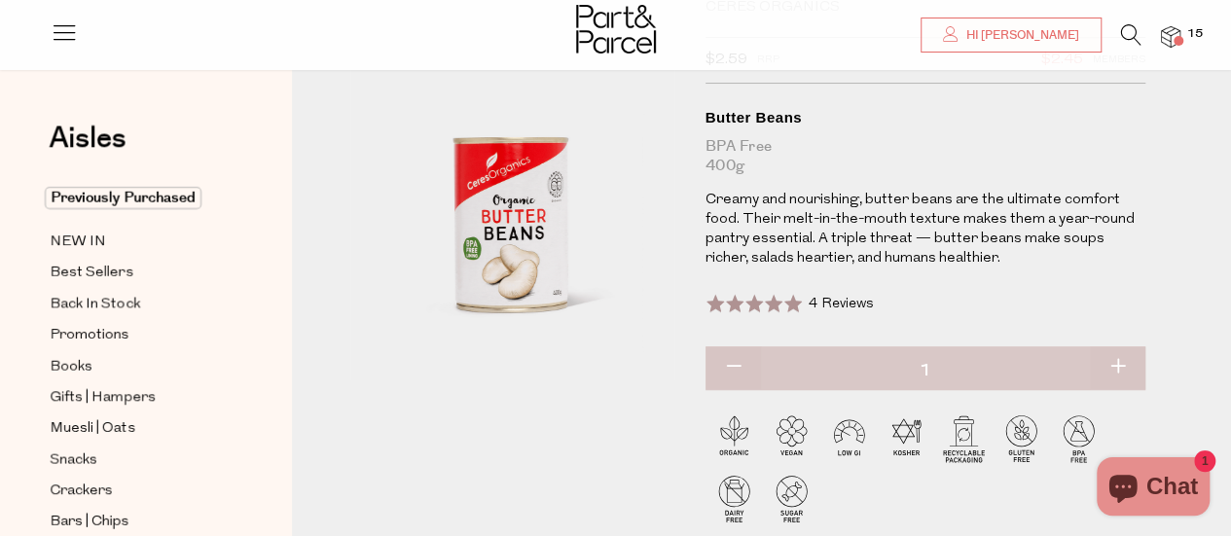
click at [1124, 364] on button "button" at bounding box center [1117, 367] width 55 height 43
type input "2"
click at [1131, 31] on icon at bounding box center [1131, 34] width 20 height 21
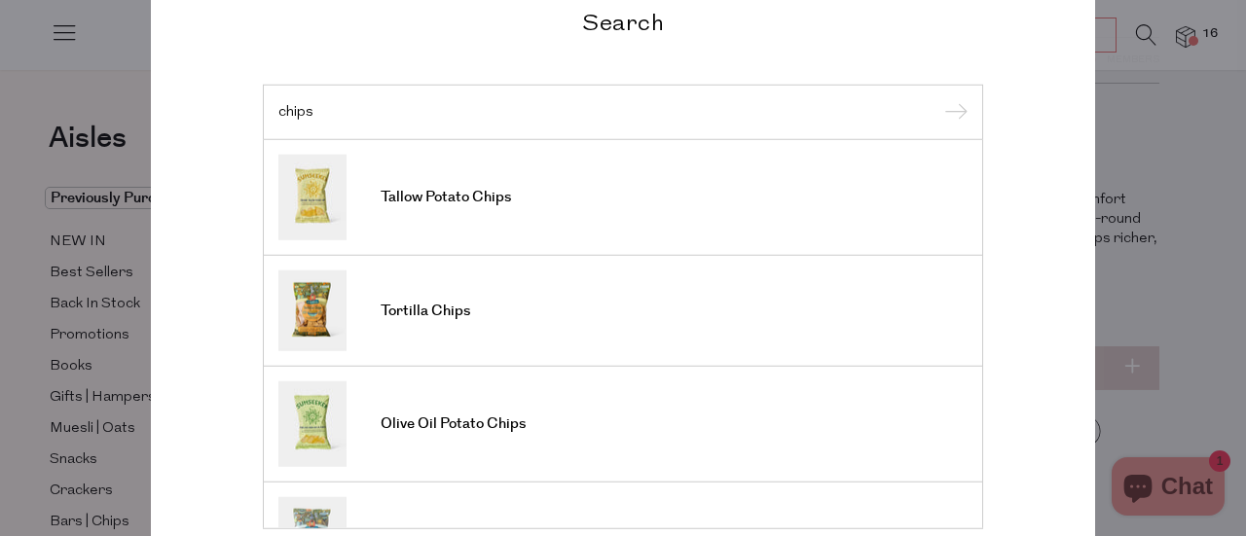
type input "chips"
click at [938, 98] on input "submit" at bounding box center [952, 112] width 29 height 29
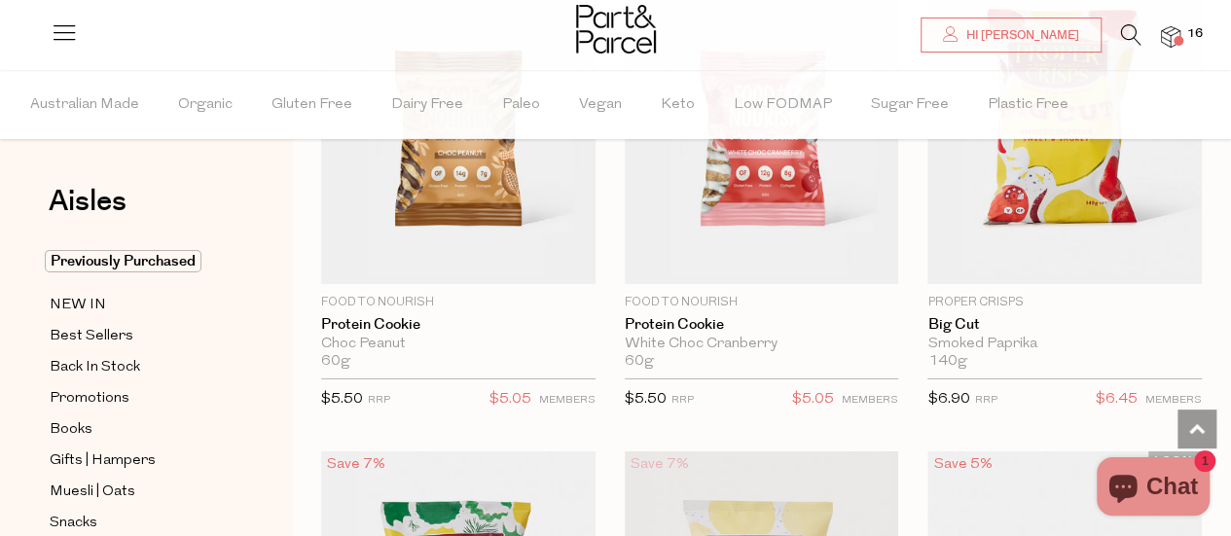
scroll to position [6698, 0]
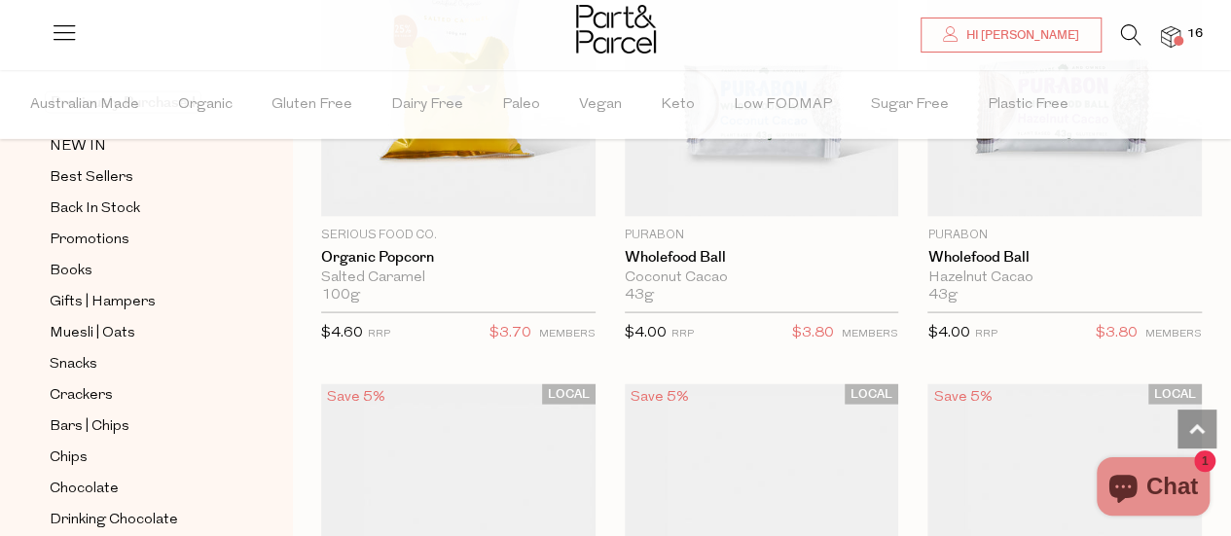
scroll to position [160, 0]
click at [126, 415] on span "Bars | Chips" at bounding box center [90, 426] width 80 height 23
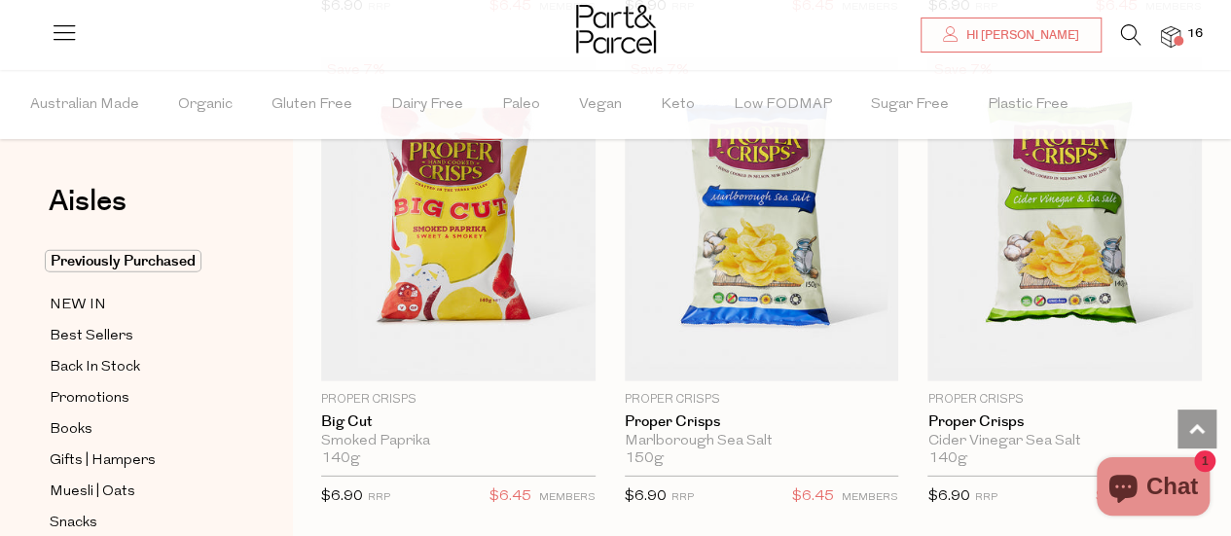
scroll to position [10108, 0]
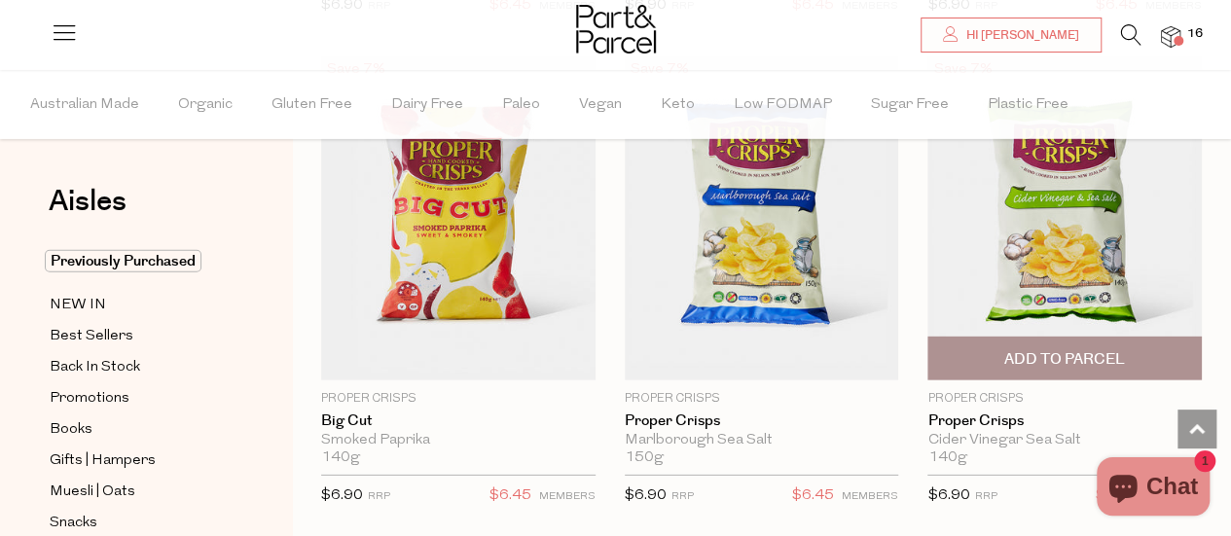
click at [1040, 338] on span "Add To Parcel" at bounding box center [1064, 359] width 263 height 42
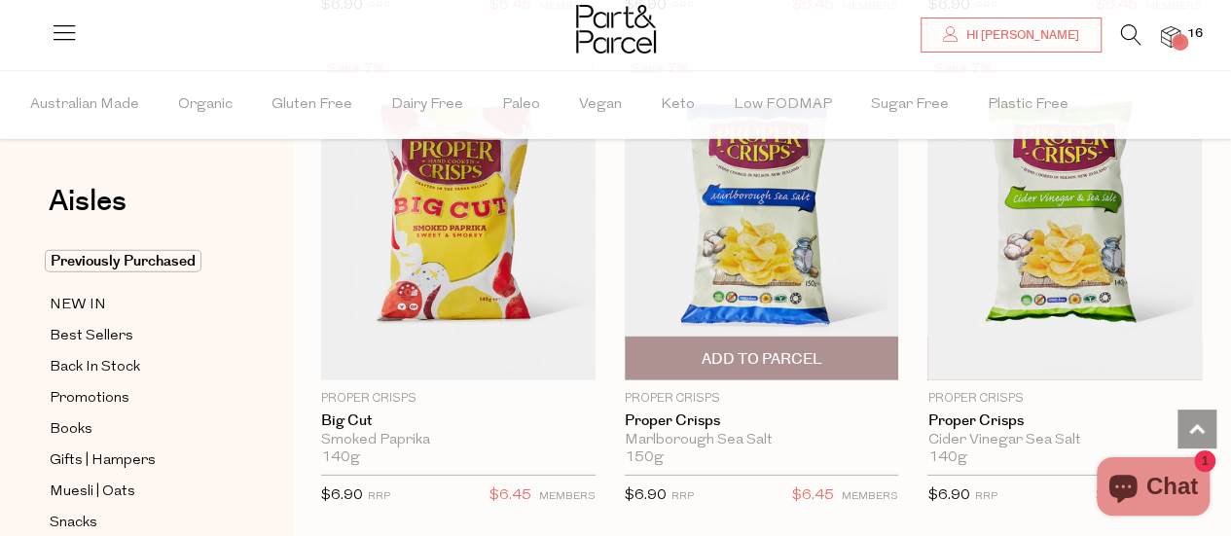
click at [778, 349] on span "Add To Parcel" at bounding box center [761, 359] width 121 height 20
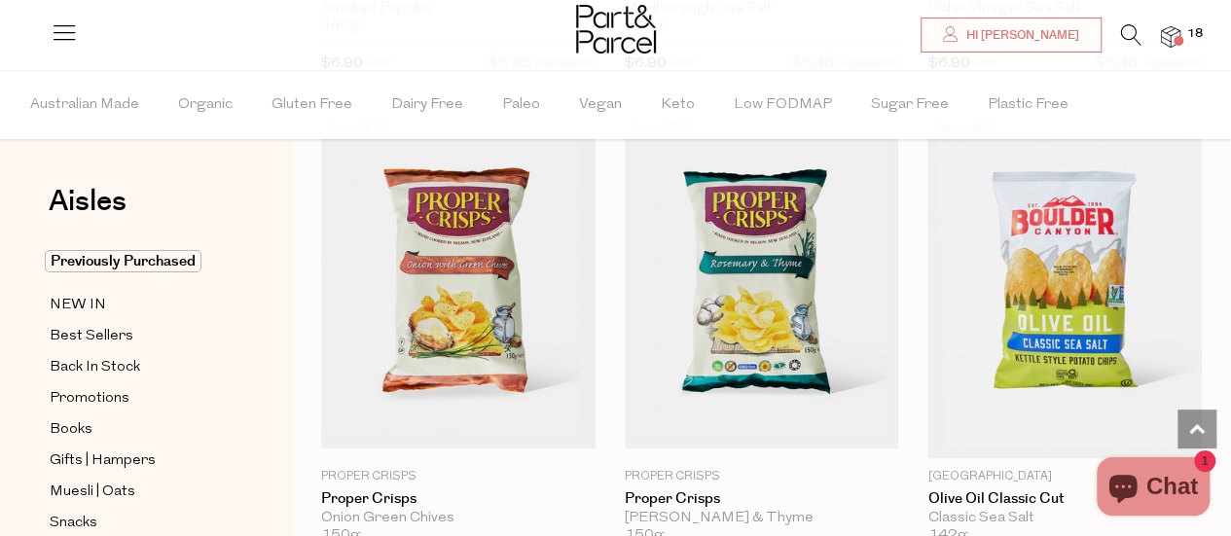
scroll to position [10541, 0]
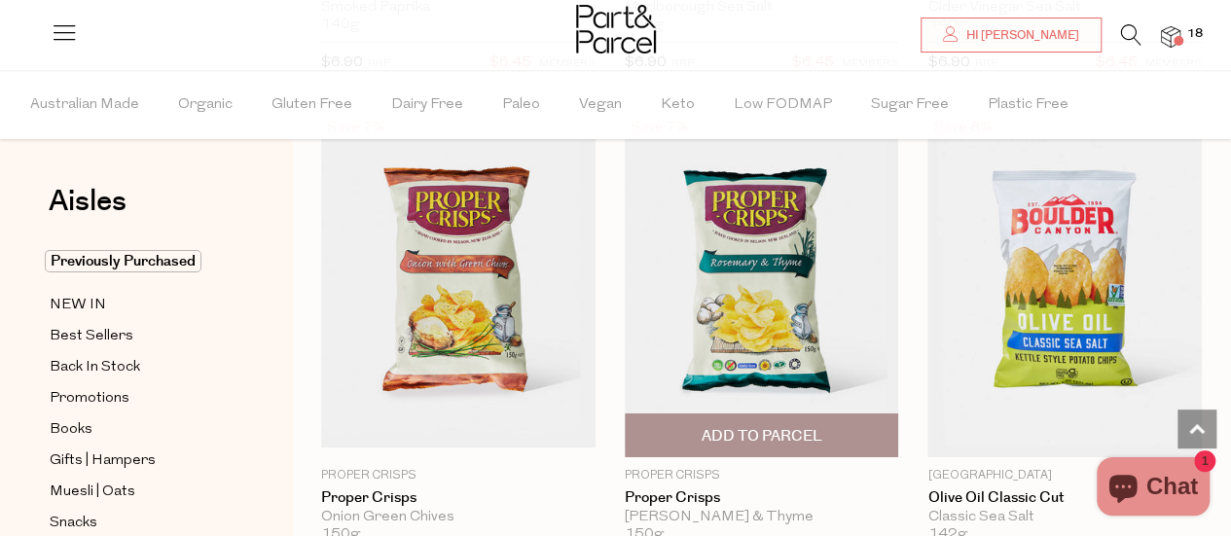
click at [778, 426] on span "Add To Parcel" at bounding box center [761, 436] width 121 height 20
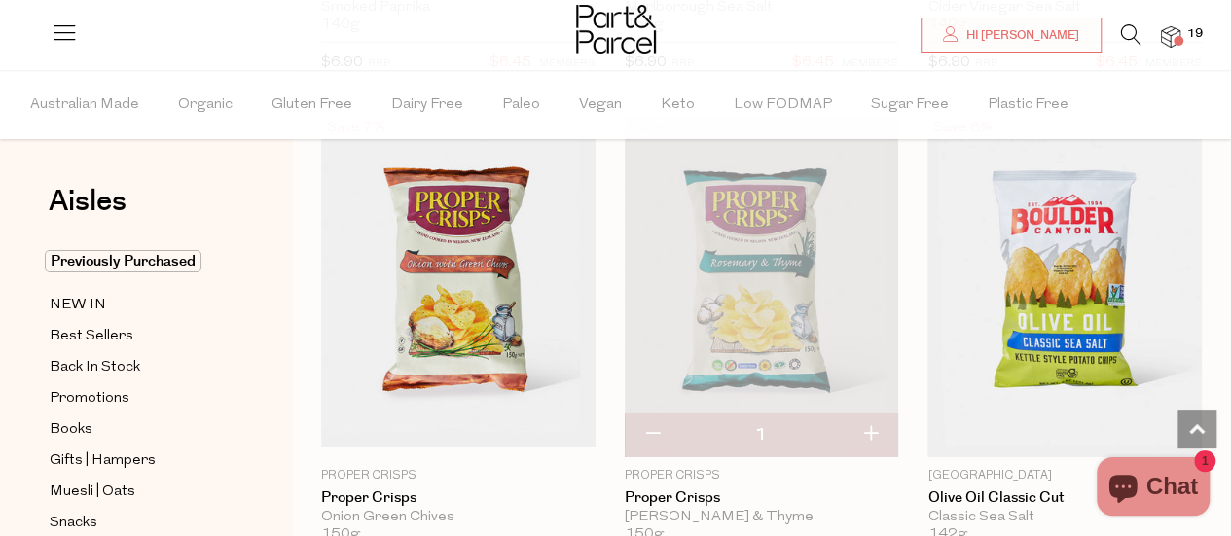
click at [874, 414] on button "button" at bounding box center [870, 435] width 55 height 43
type input "2"
click at [1122, 34] on icon at bounding box center [1131, 34] width 20 height 21
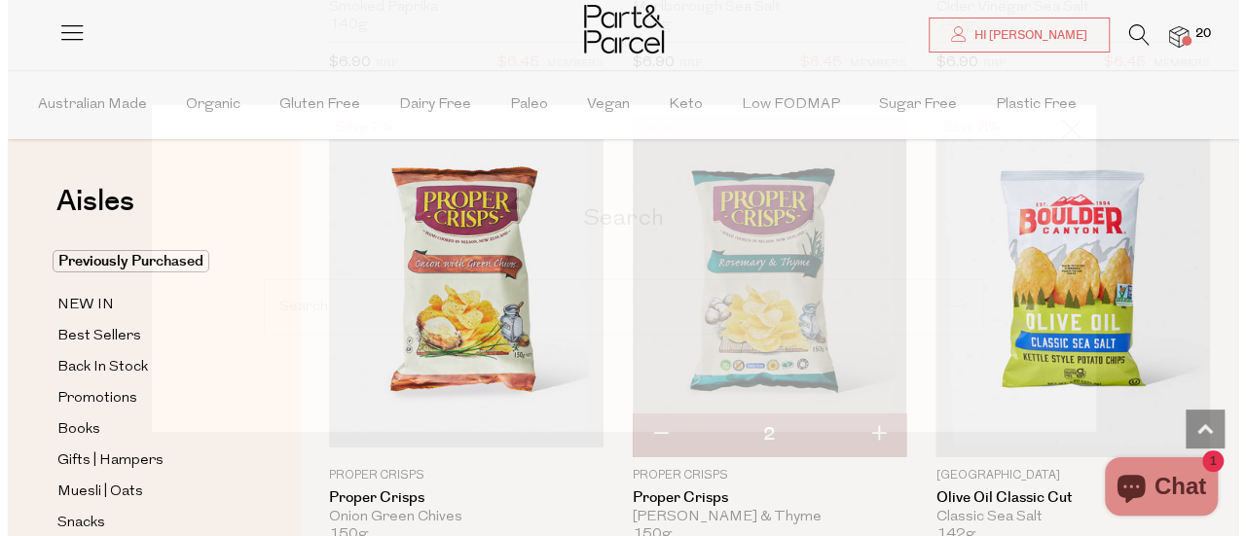
scroll to position [10666, 0]
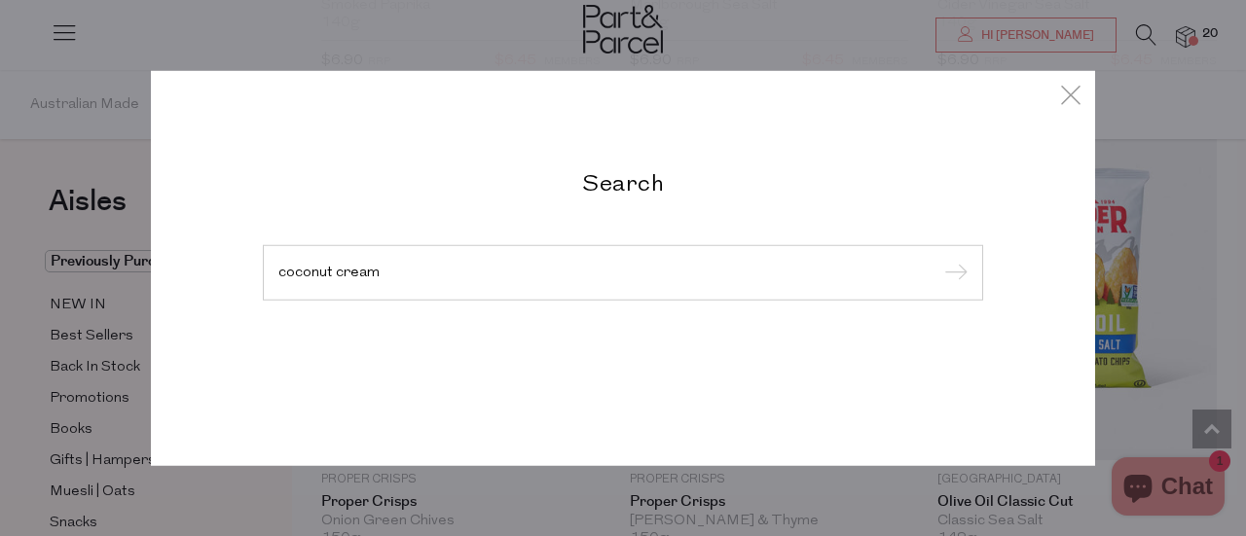
type input "coconut cream"
click at [938, 259] on input "submit" at bounding box center [952, 273] width 29 height 29
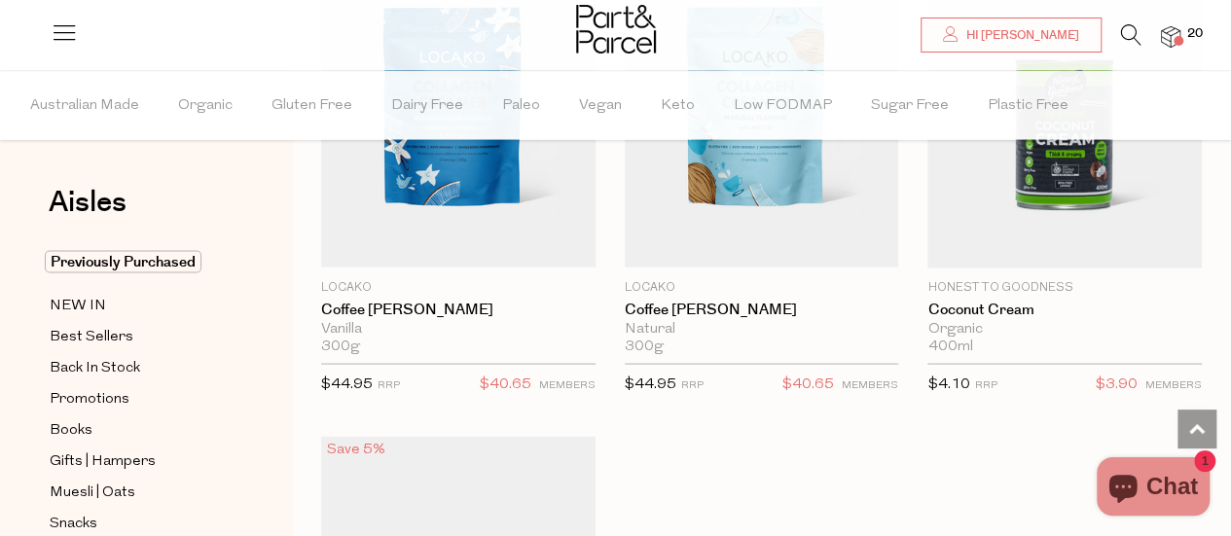
scroll to position [1718, 0]
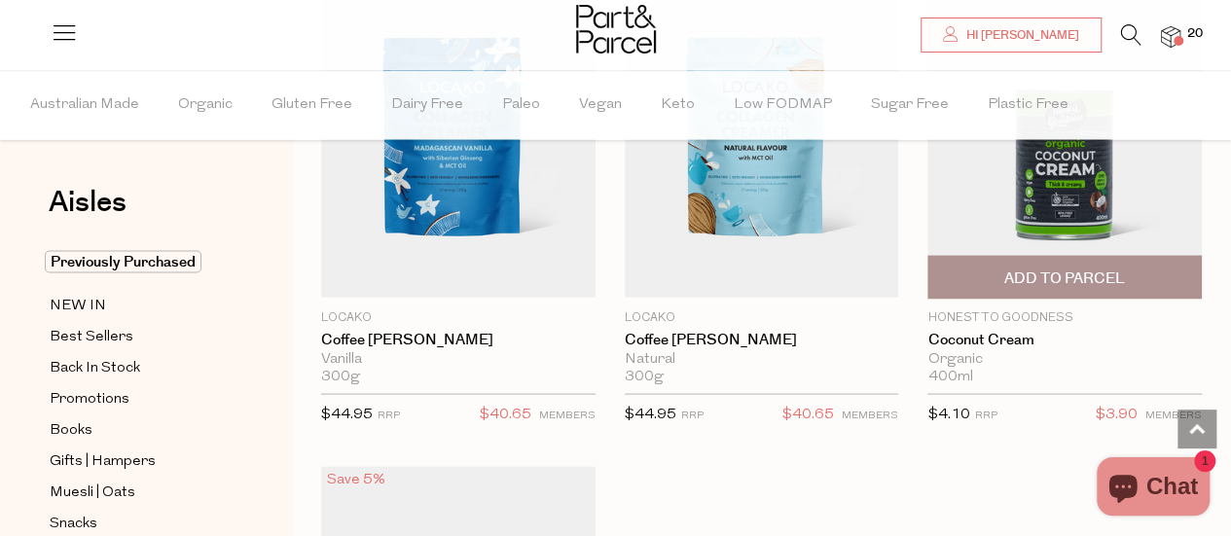
click at [1010, 221] on img at bounding box center [1064, 134] width 274 height 327
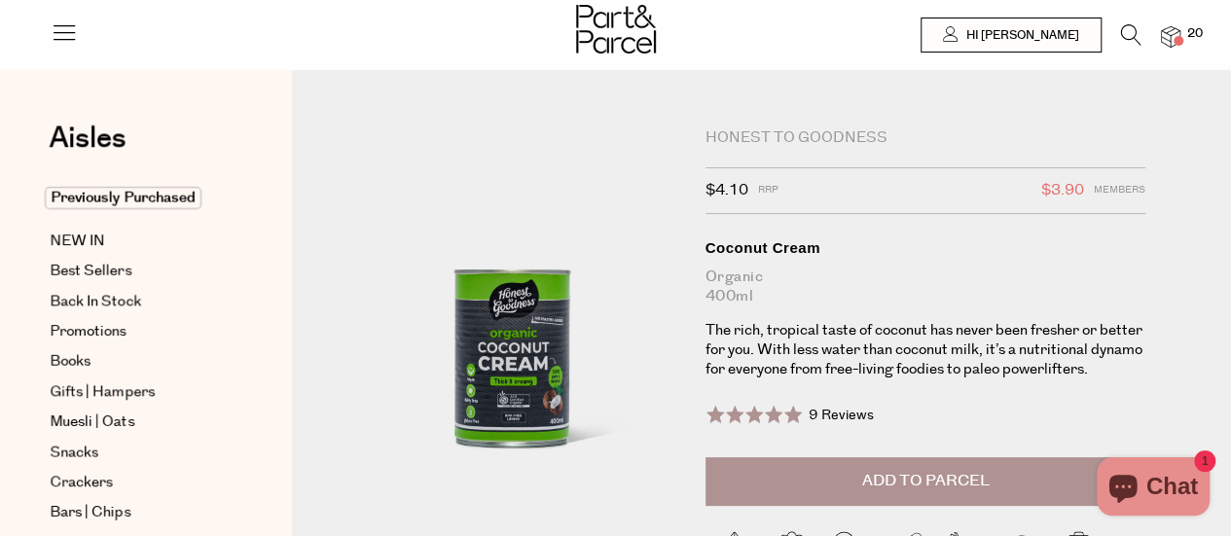
click at [930, 489] on span "Add to Parcel" at bounding box center [924, 481] width 127 height 22
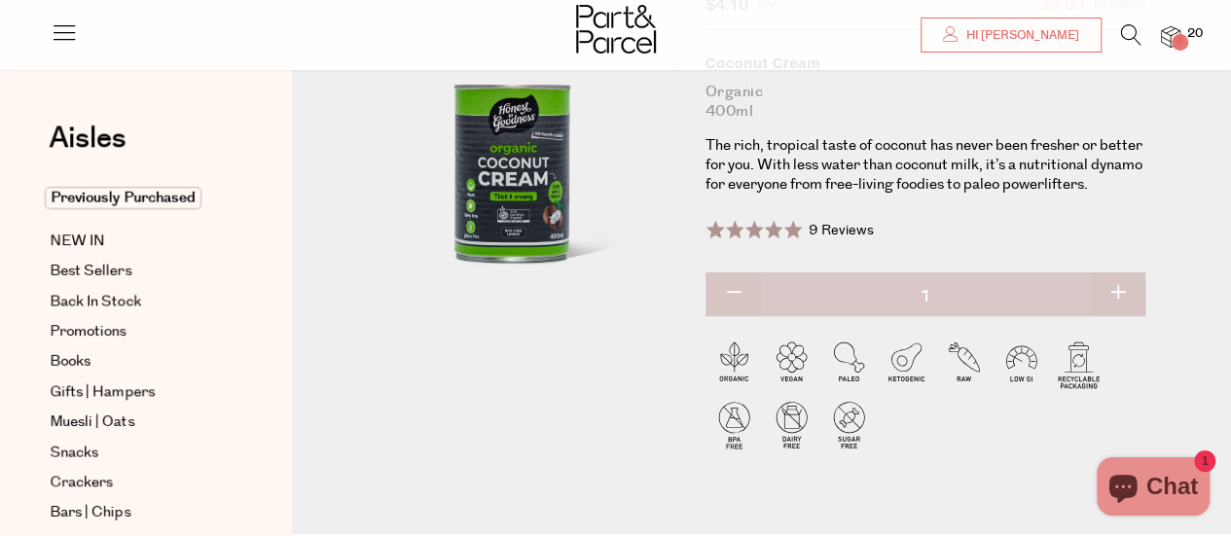
scroll to position [193, 0]
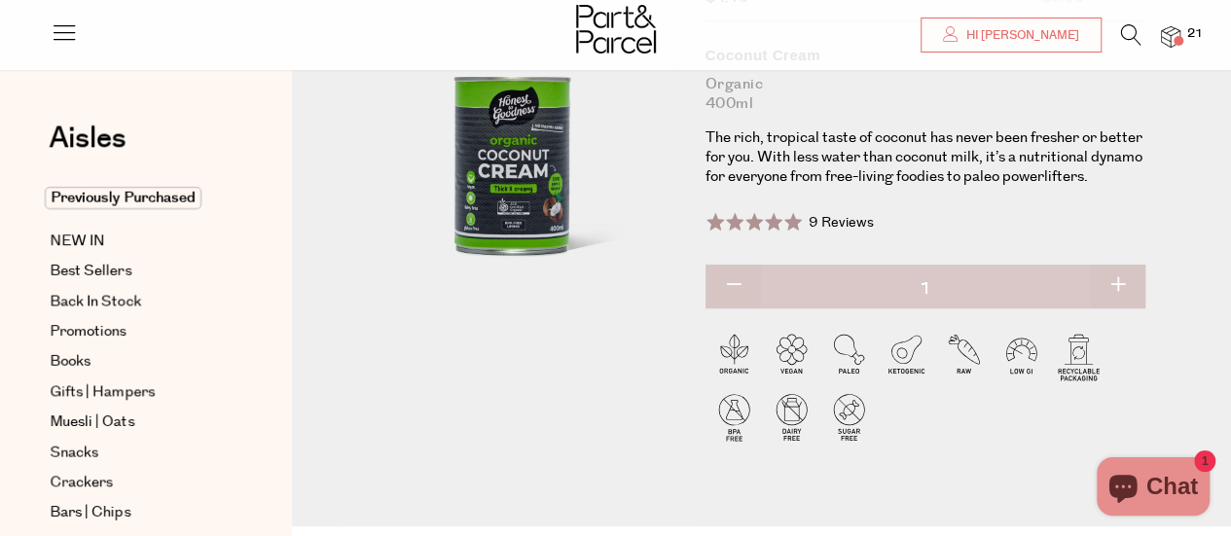
click at [1123, 287] on button "button" at bounding box center [1117, 286] width 55 height 43
type input "2"
click at [1123, 287] on button "button" at bounding box center [1117, 286] width 55 height 43
type input "3"
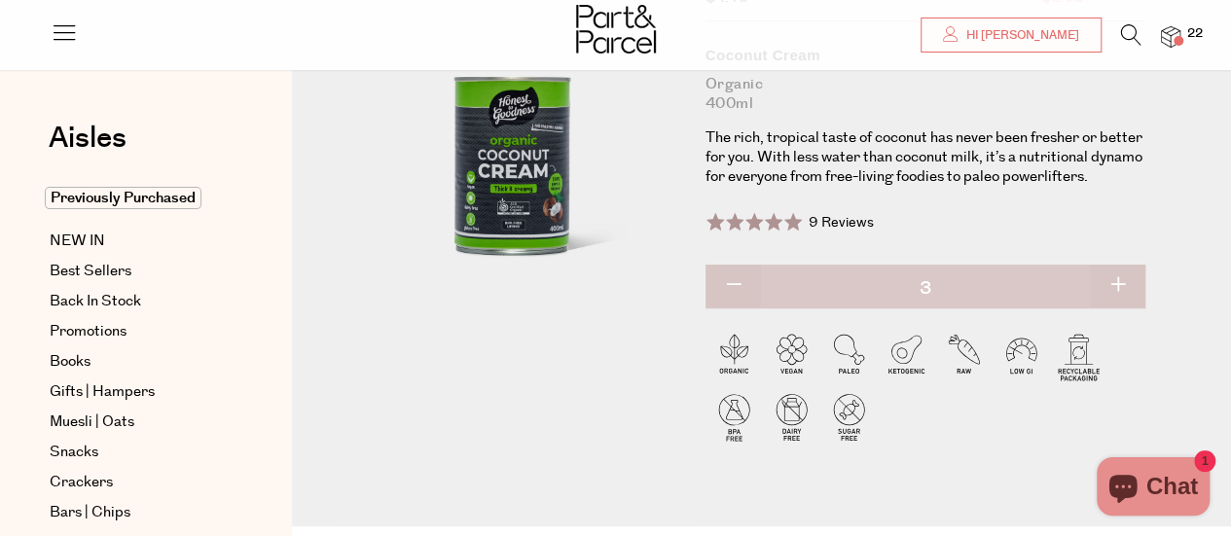
type input "3"
click at [1123, 287] on button "button" at bounding box center [1117, 286] width 55 height 43
type input "4"
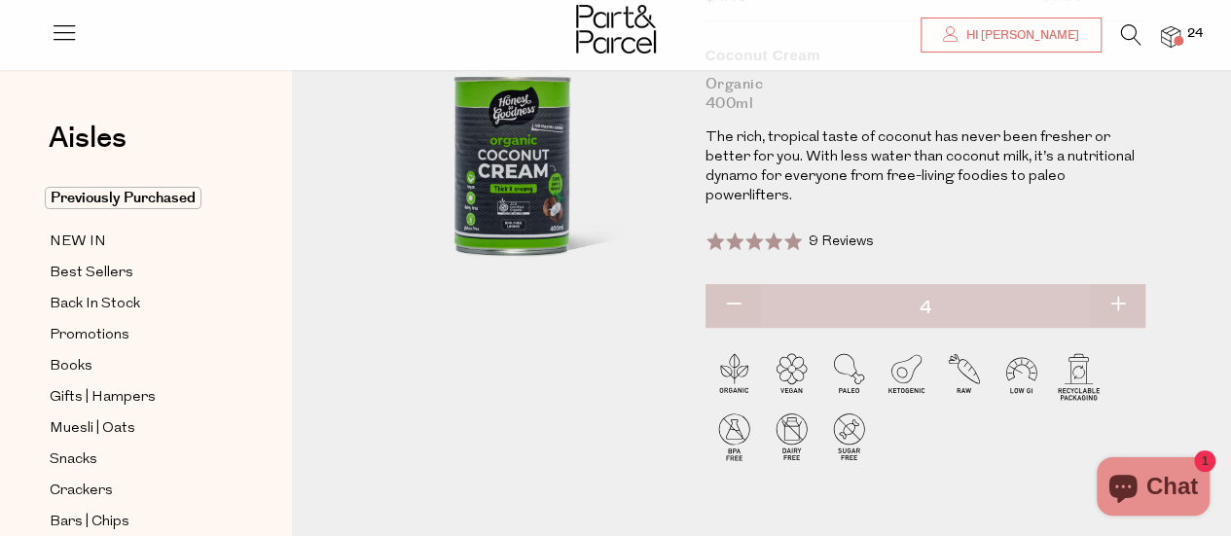
click at [1122, 287] on button "button" at bounding box center [1117, 305] width 55 height 43
type input "5"
click at [1123, 287] on button "button" at bounding box center [1117, 305] width 55 height 43
type input "6"
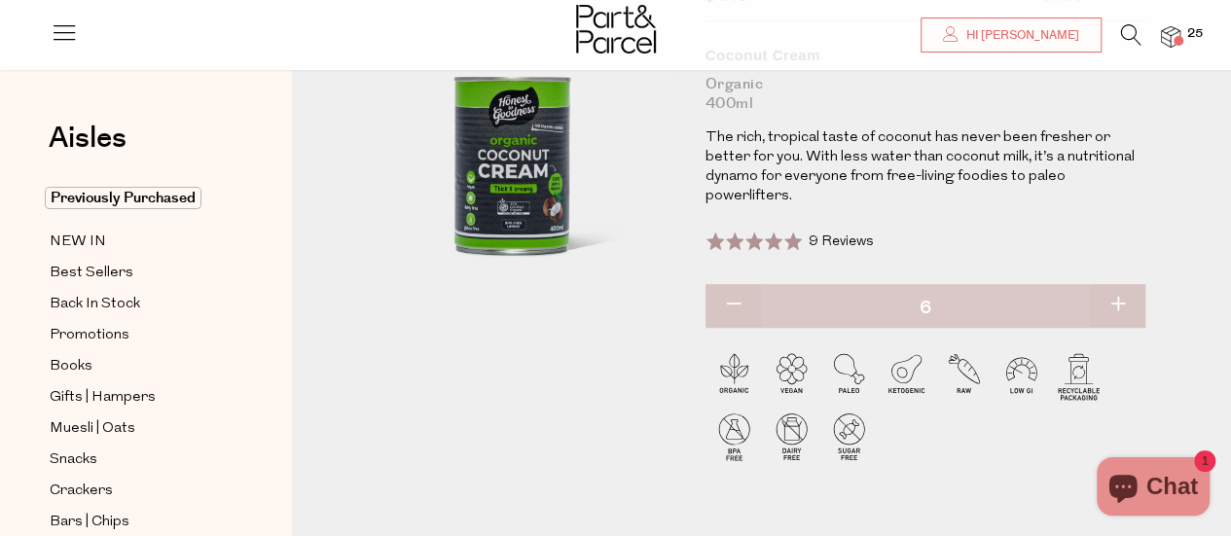
type input "6"
click at [1117, 285] on button "button" at bounding box center [1117, 305] width 55 height 43
type input "7"
click at [1117, 285] on button "button" at bounding box center [1117, 305] width 55 height 43
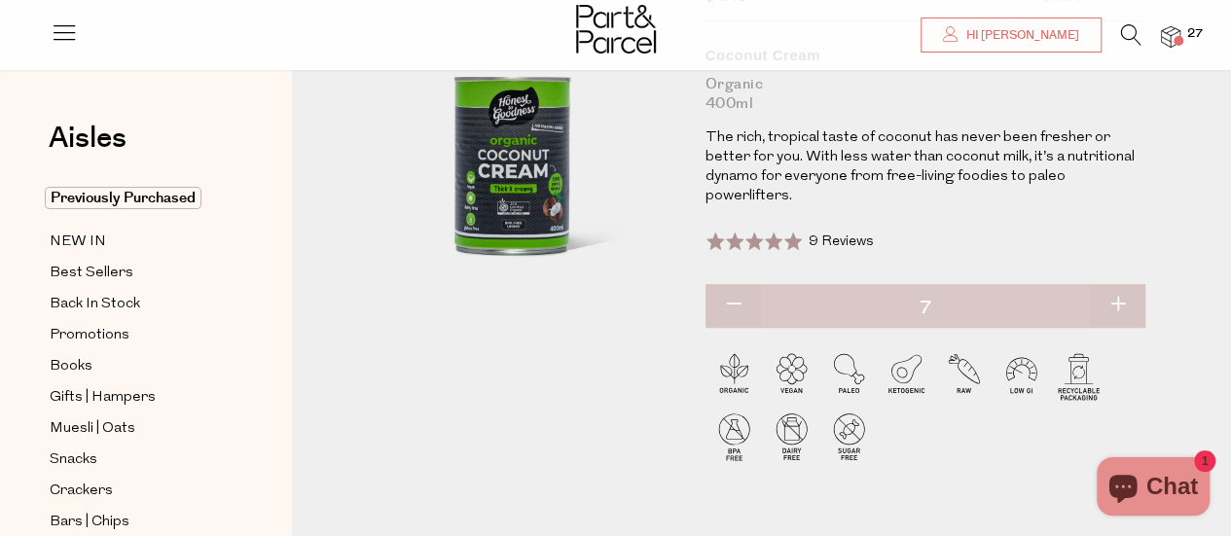
type input "8"
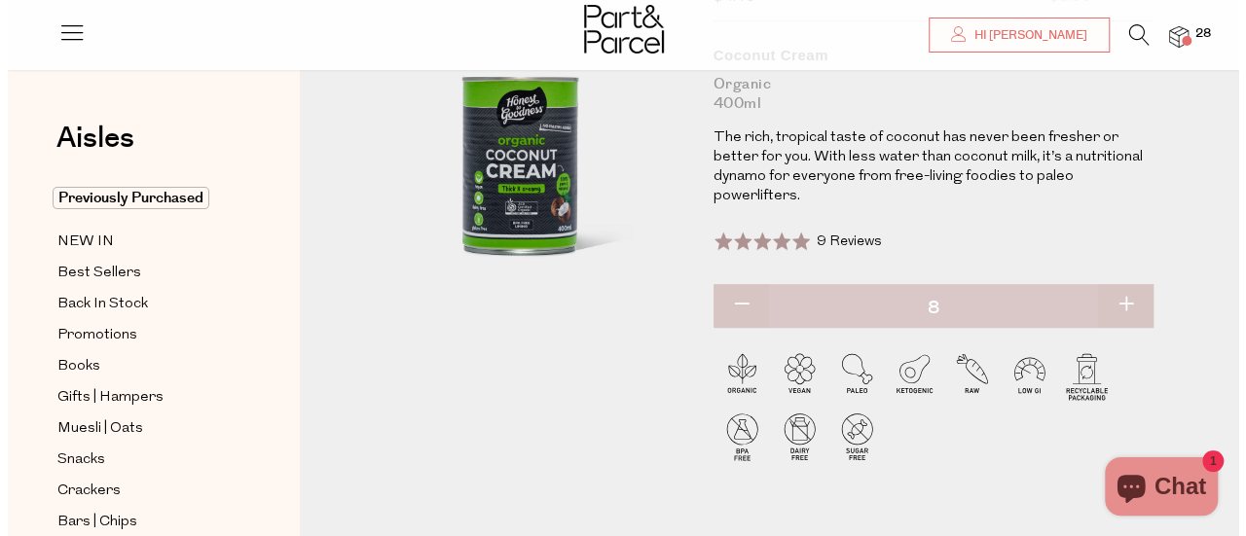
scroll to position [0, 0]
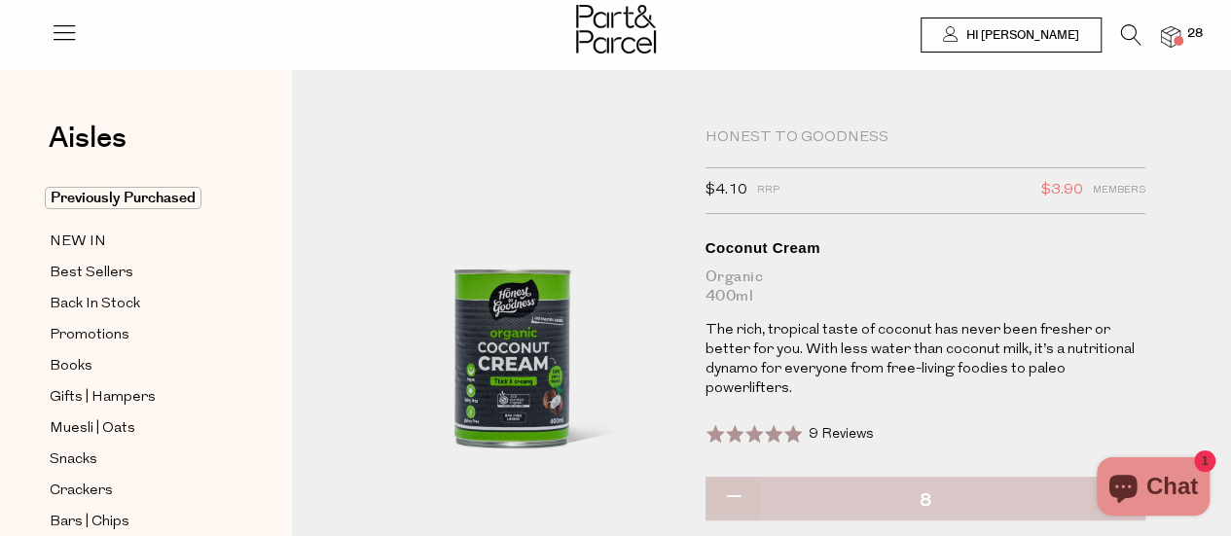
click at [1135, 33] on icon at bounding box center [1131, 34] width 20 height 21
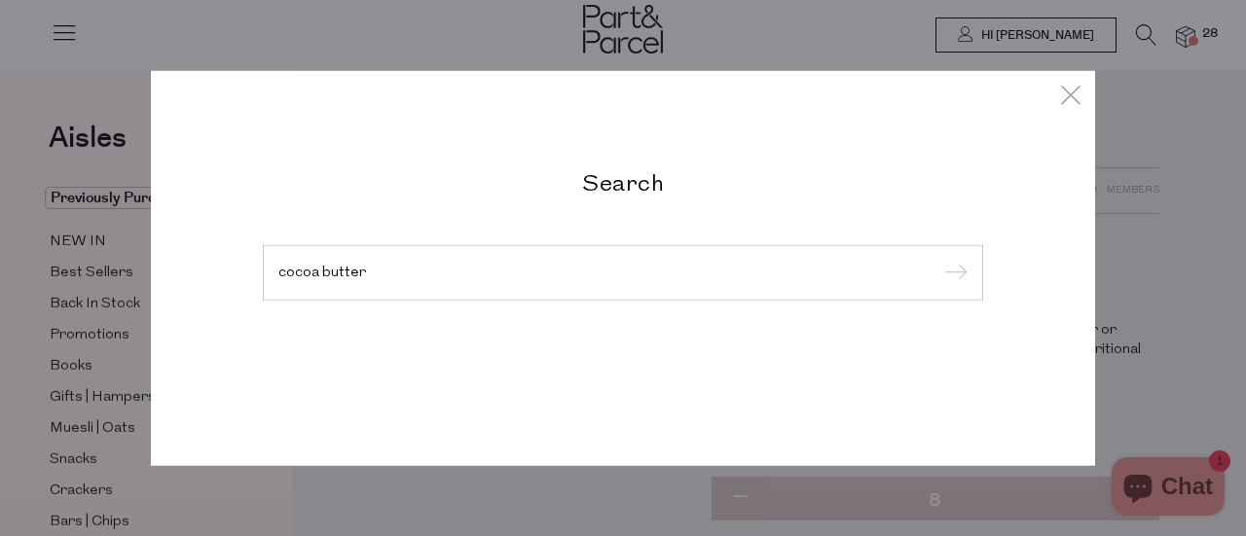
type input "cocoa butter"
click at [938, 259] on input "submit" at bounding box center [952, 273] width 29 height 29
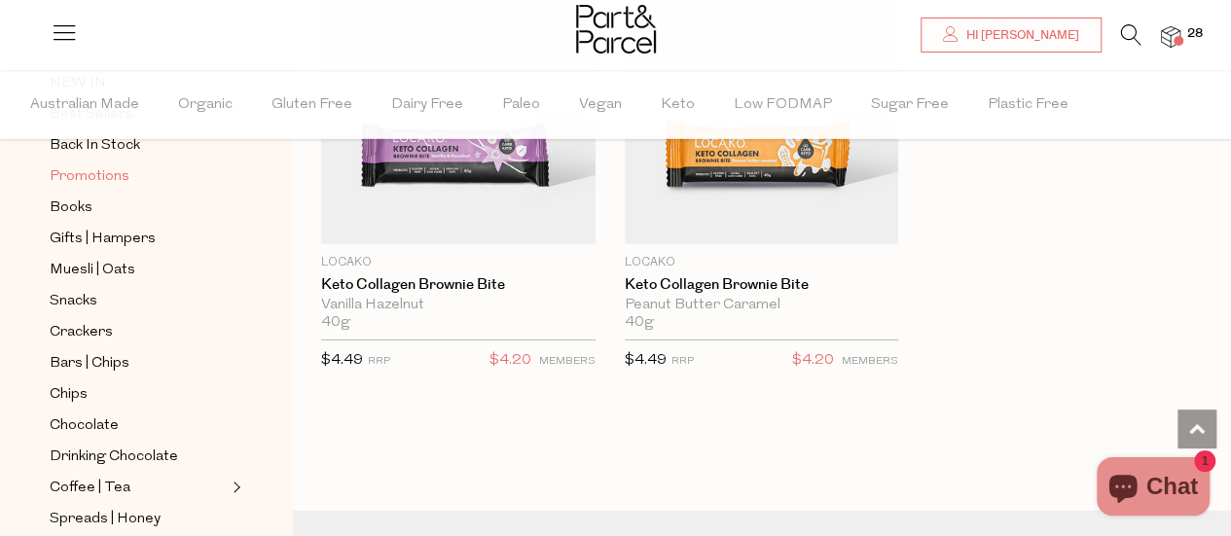
scroll to position [226, 0]
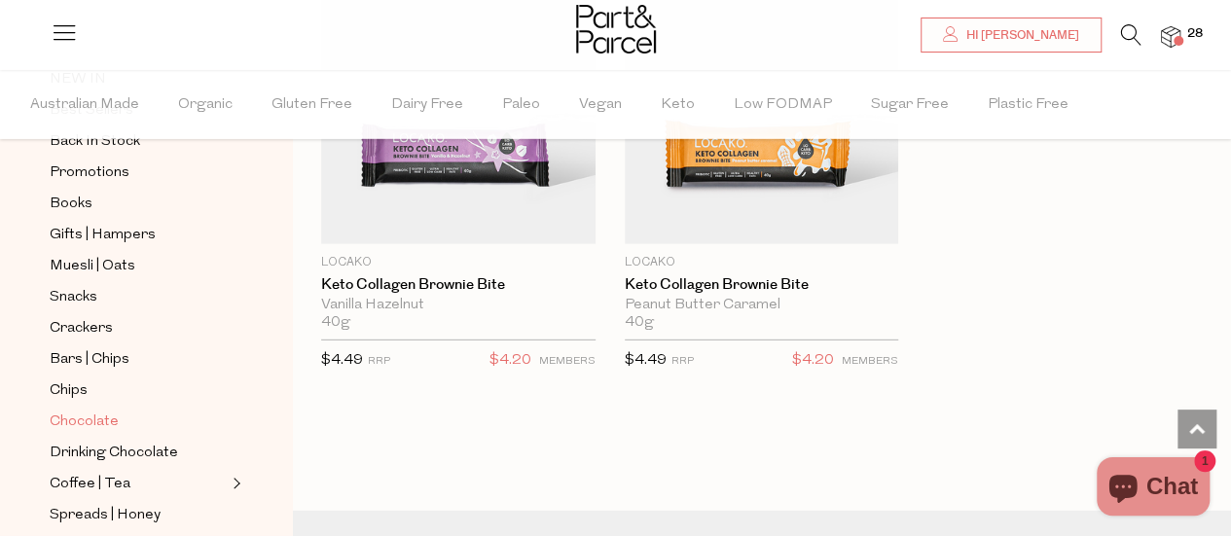
click at [104, 411] on span "Chocolate" at bounding box center [84, 422] width 69 height 23
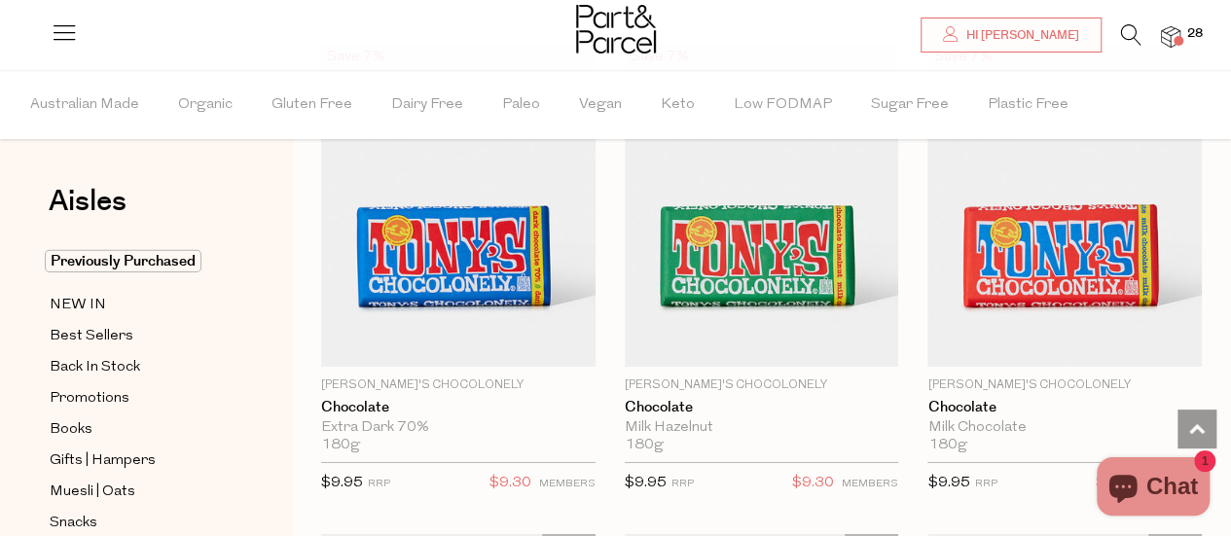
scroll to position [6664, 0]
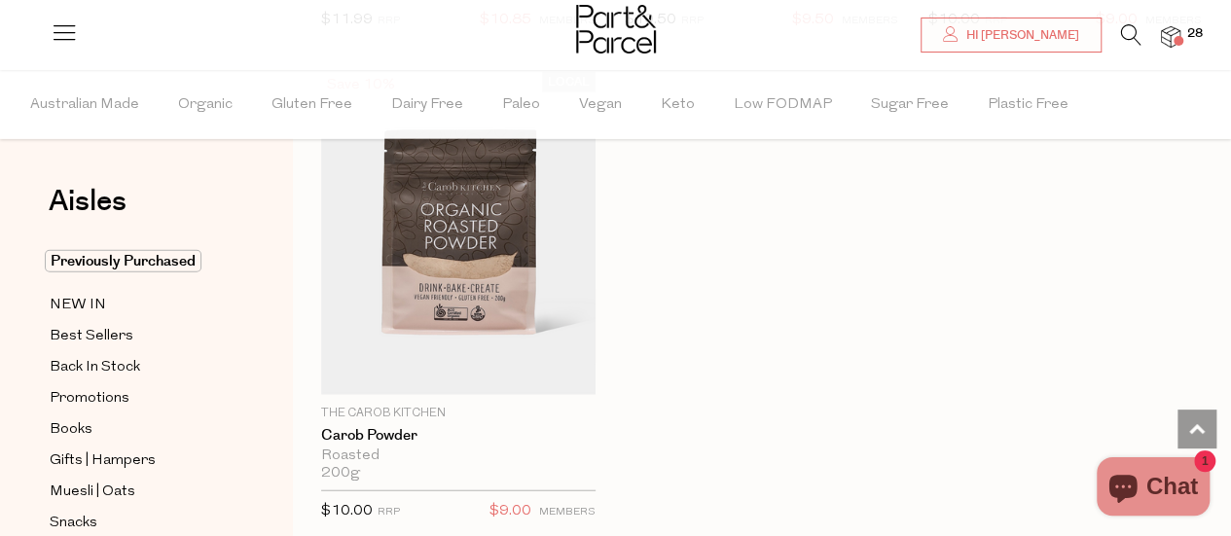
scroll to position [9586, 0]
click at [113, 393] on span "Promotions" at bounding box center [90, 398] width 80 height 23
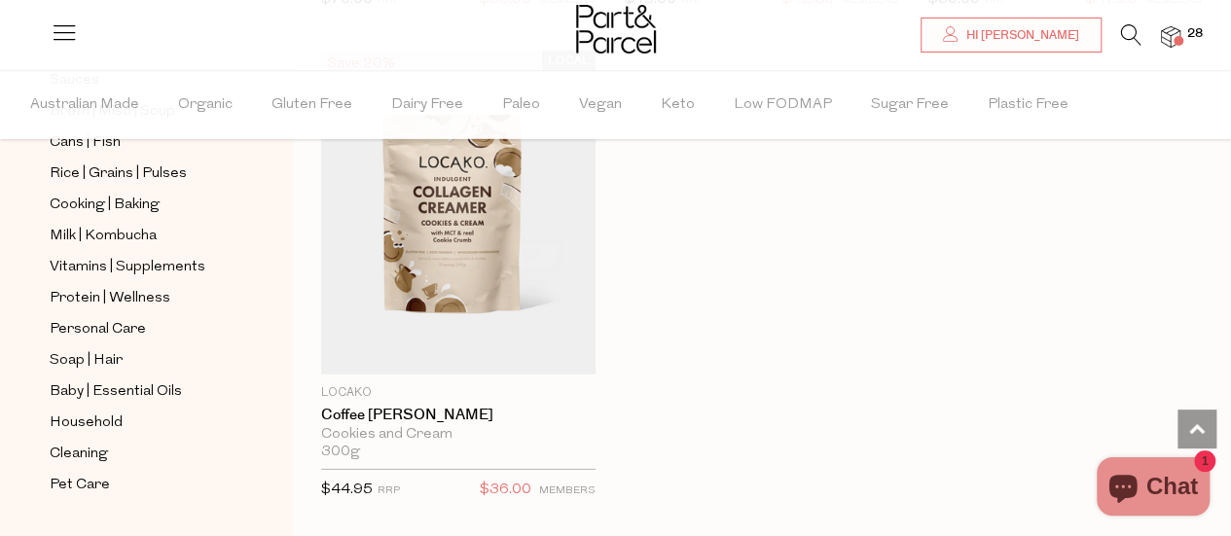
scroll to position [848, 0]
click at [87, 348] on span "Soap | Hair" at bounding box center [86, 359] width 73 height 23
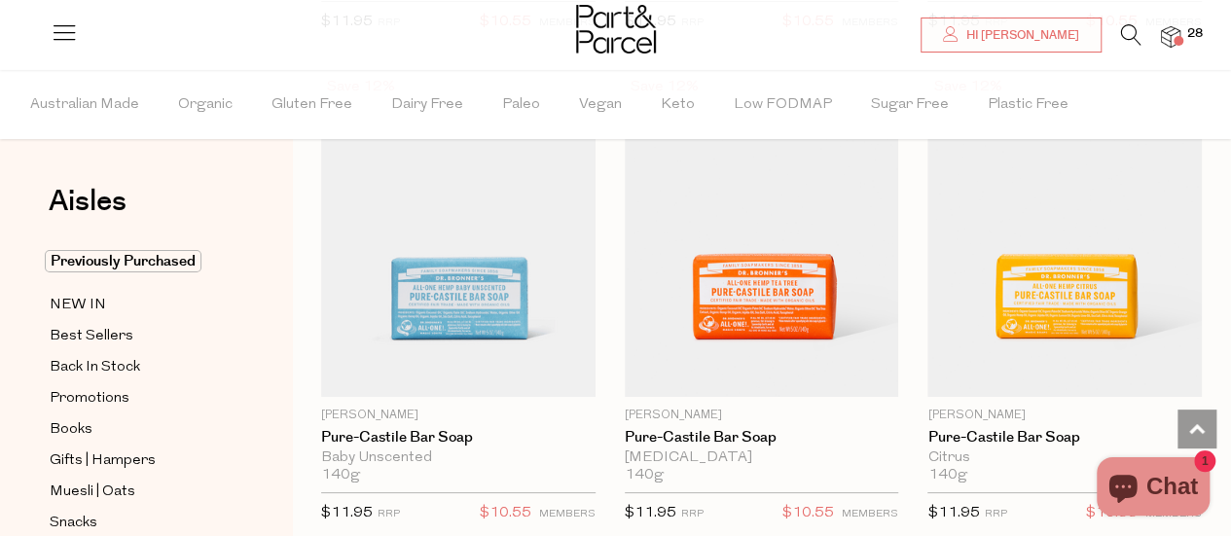
scroll to position [3617, 0]
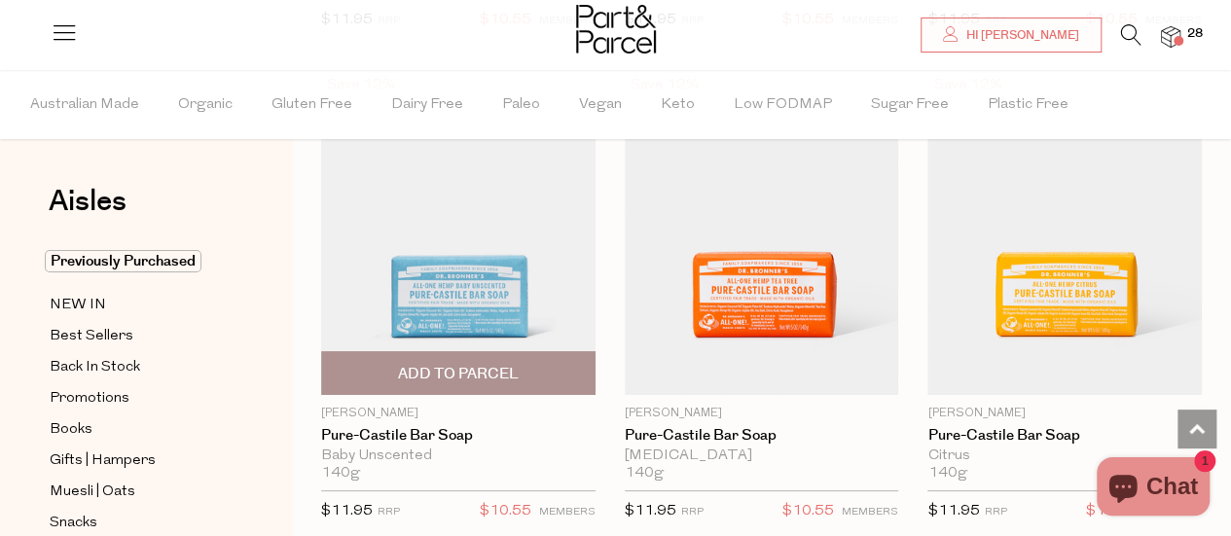
click at [471, 364] on span "Add To Parcel" at bounding box center [458, 374] width 121 height 20
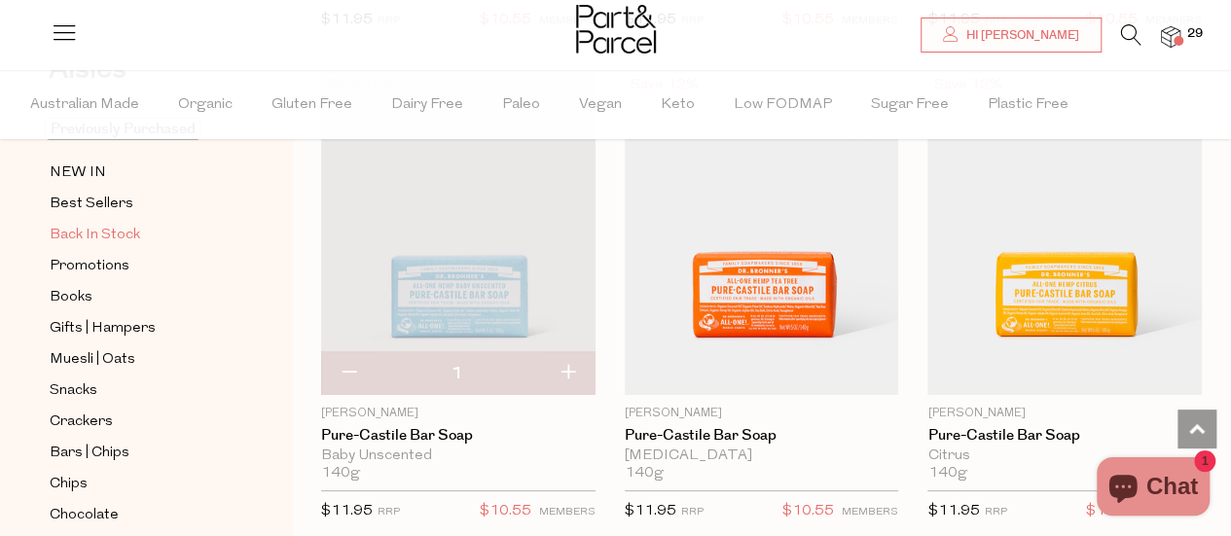
scroll to position [133, 0]
click at [87, 386] on span "Snacks" at bounding box center [74, 390] width 48 height 23
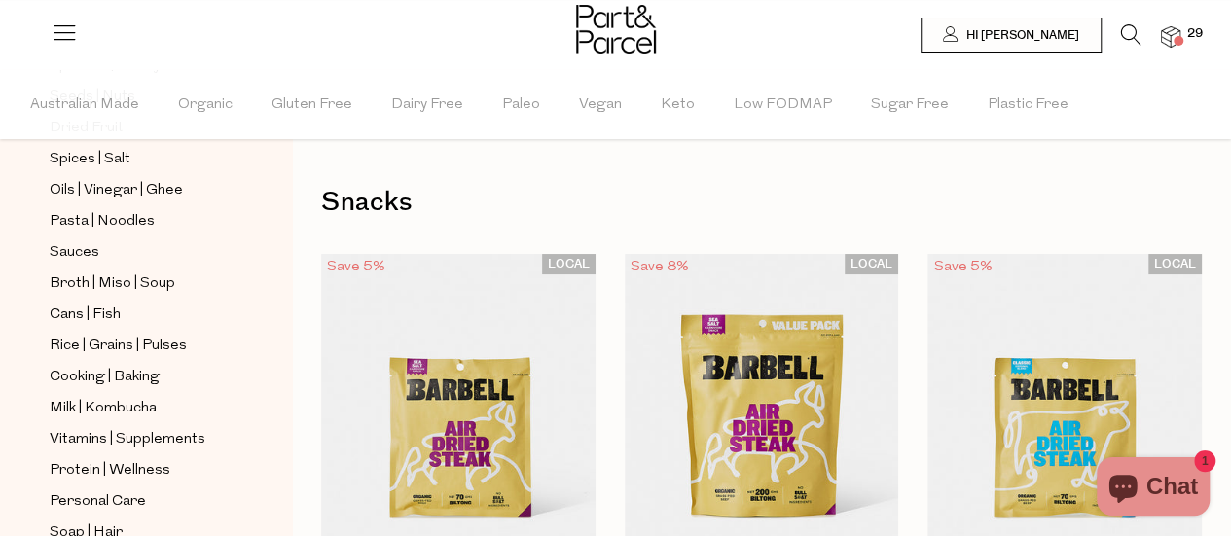
scroll to position [671, 0]
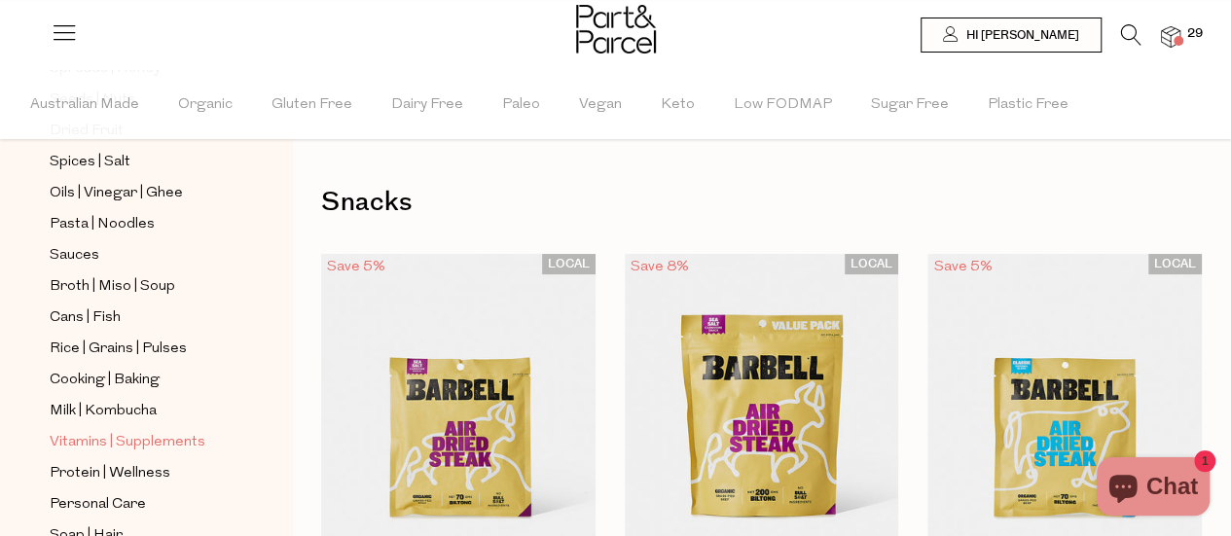
click at [93, 431] on span "Vitamins | Supplements" at bounding box center [128, 442] width 156 height 23
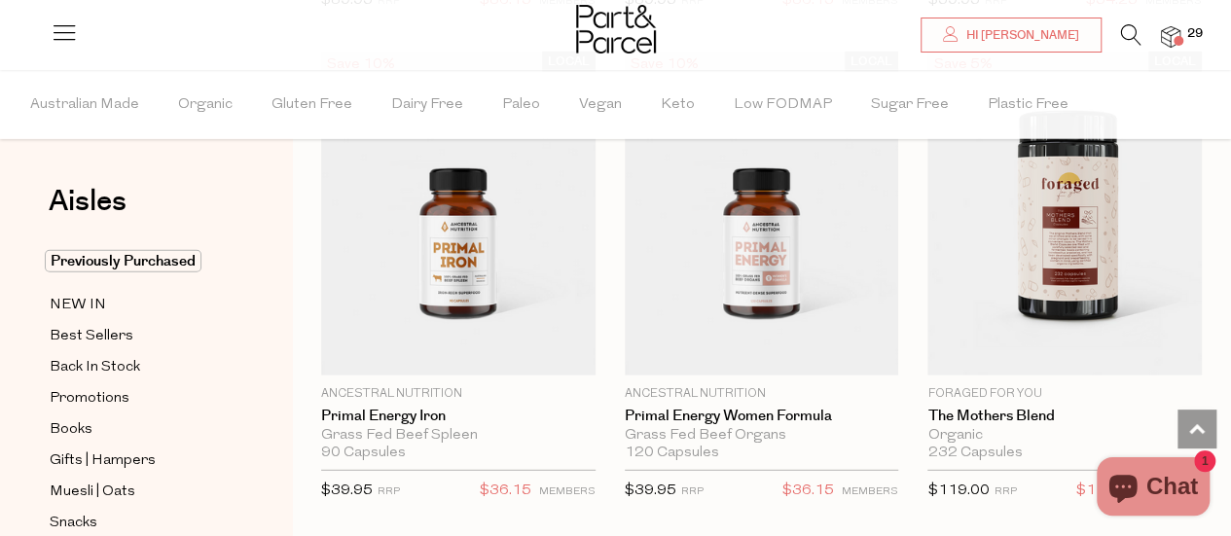
scroll to position [6443, 0]
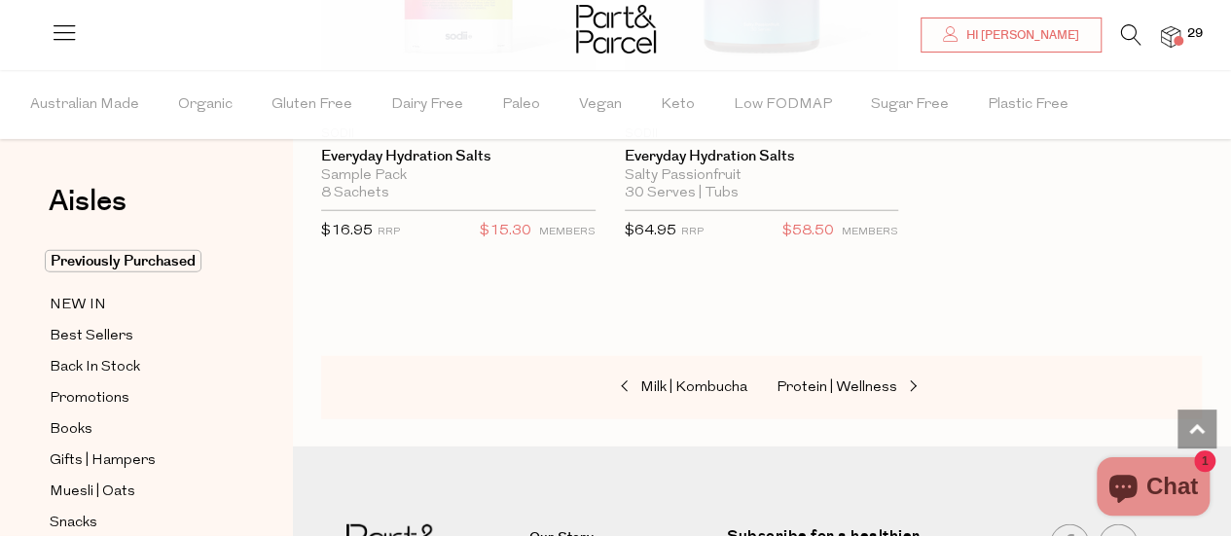
scroll to position [9858, 0]
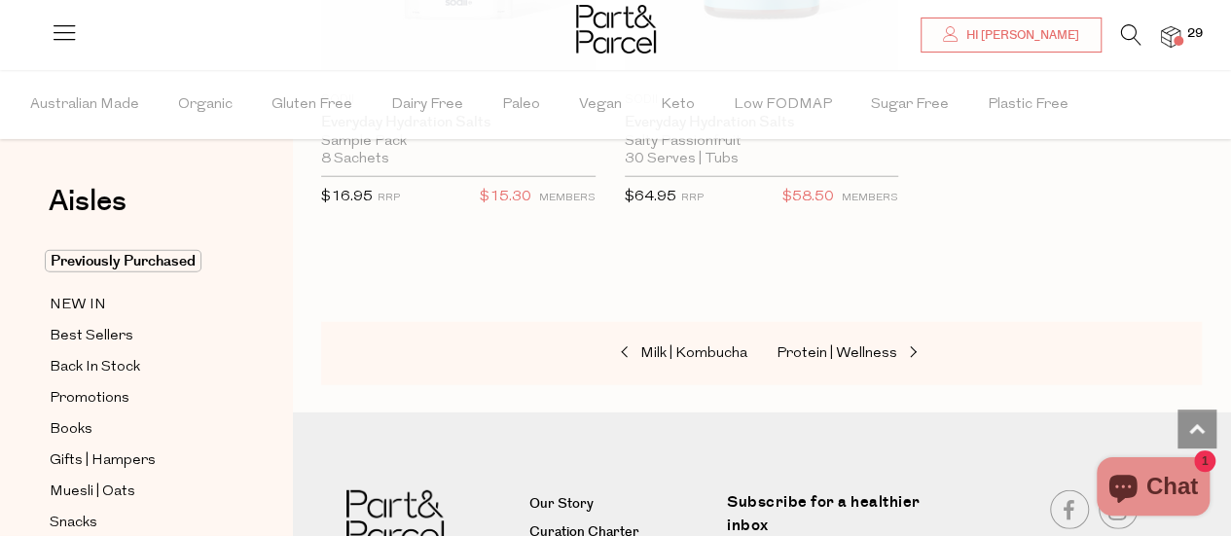
click at [1189, 42] on div at bounding box center [615, 31] width 1231 height 63
click at [1184, 39] on span "29" at bounding box center [1194, 34] width 25 height 18
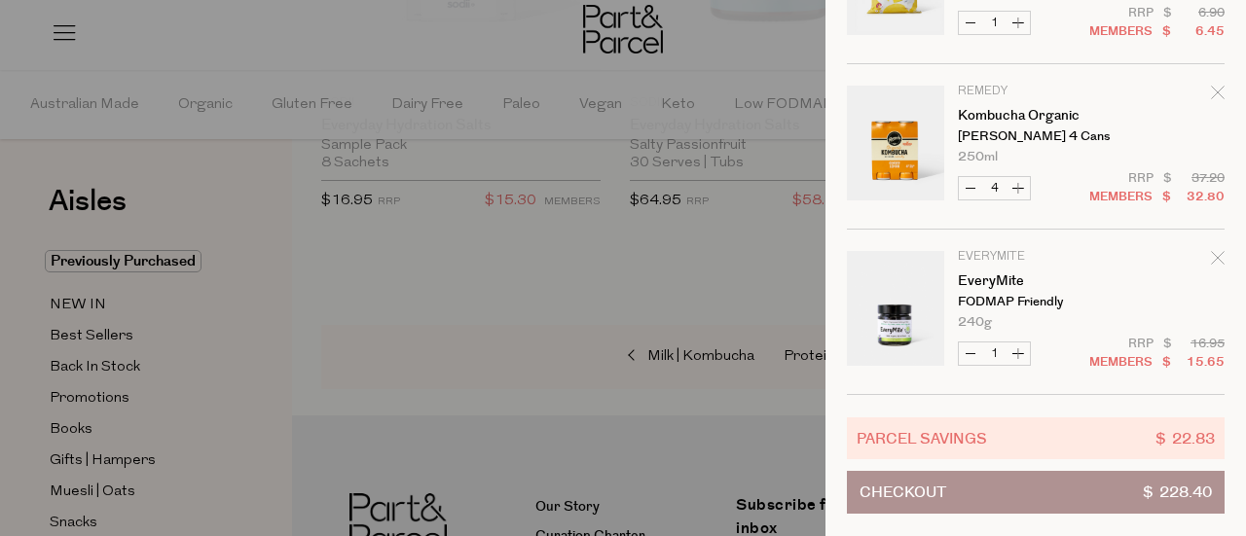
scroll to position [1814, 0]
click at [1003, 476] on button "Checkout $ 228.40" at bounding box center [1036, 492] width 378 height 43
